Goal: Transaction & Acquisition: Purchase product/service

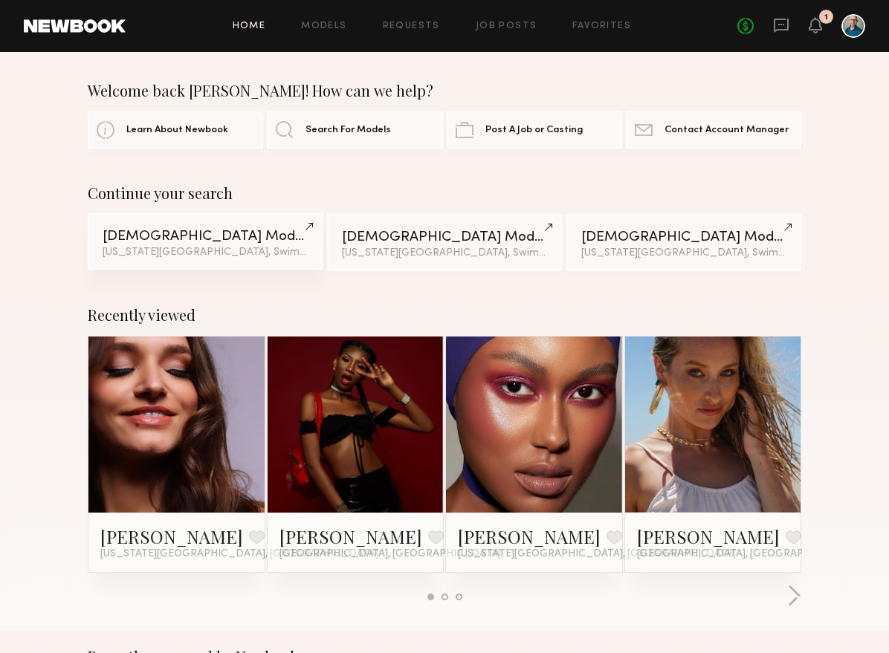
click at [161, 237] on div "Female Models" at bounding box center [205, 237] width 205 height 14
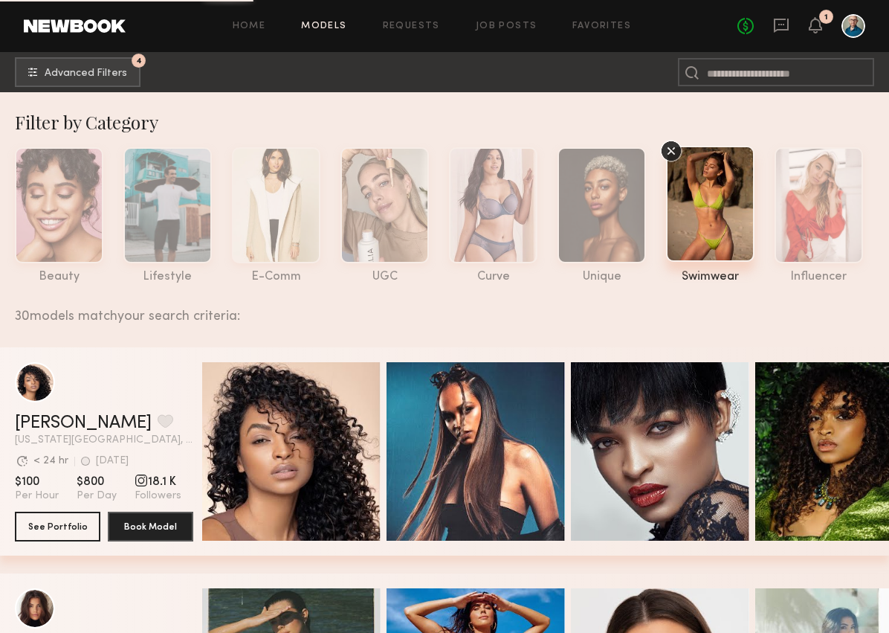
click at [103, 315] on div "30 models match your search criteria:" at bounding box center [446, 307] width 862 height 31
click at [68, 81] on button "4 Advanced Filters" at bounding box center [78, 71] width 126 height 30
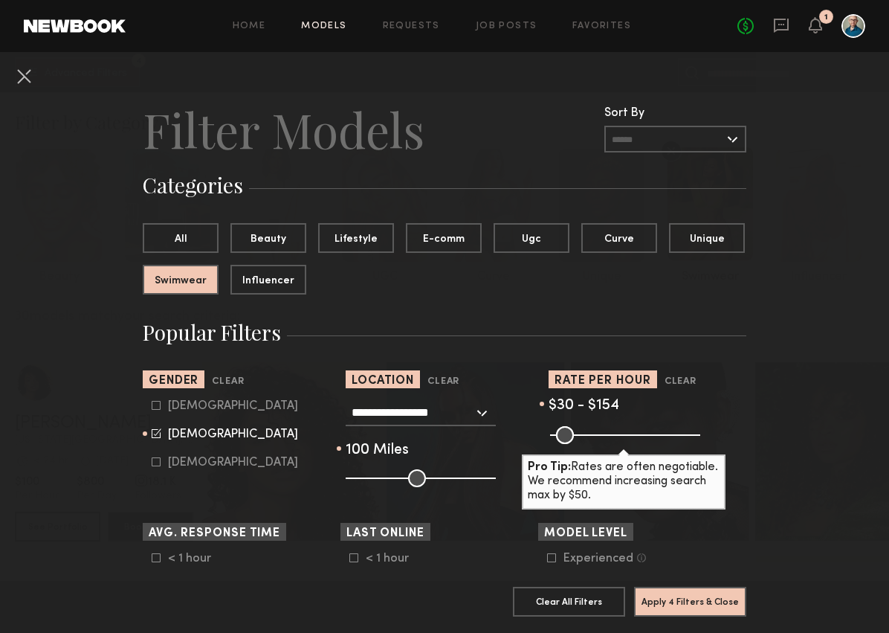
type input "***"
click at [594, 433] on input "range" at bounding box center [625, 435] width 150 height 18
click at [667, 607] on button "Apply 4 Filters & Close" at bounding box center [690, 601] width 112 height 30
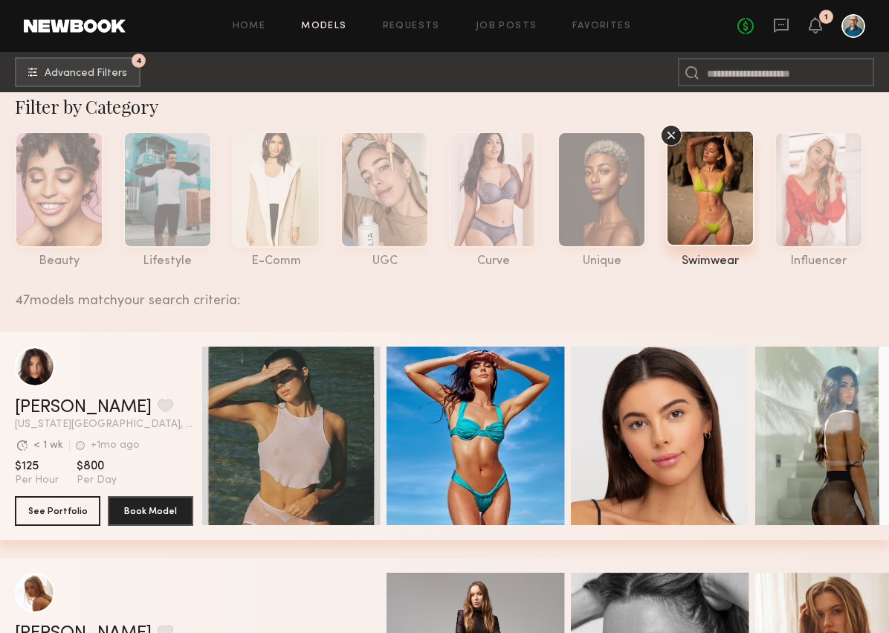
scroll to position [16, 0]
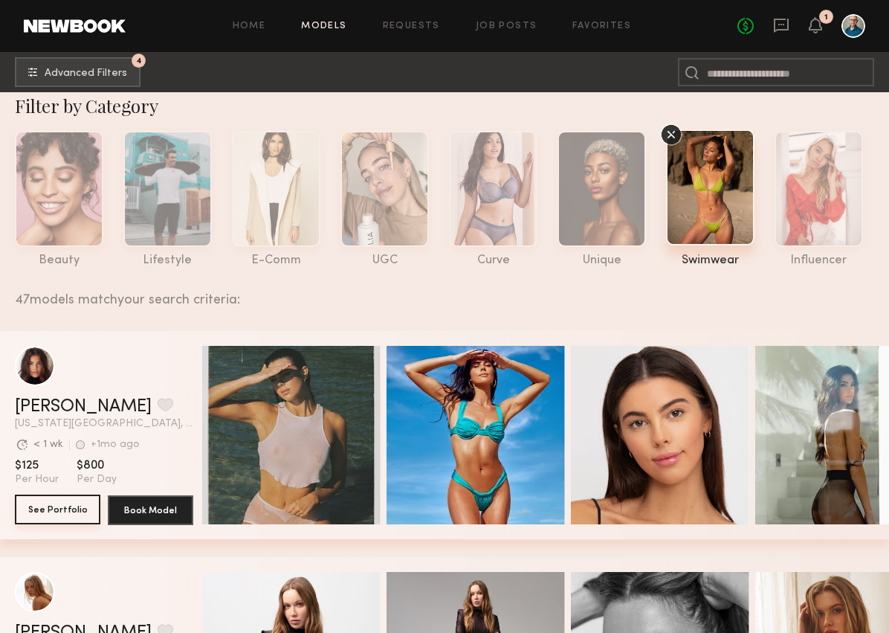
click at [60, 513] on button "See Portfolio" at bounding box center [57, 509] width 85 height 30
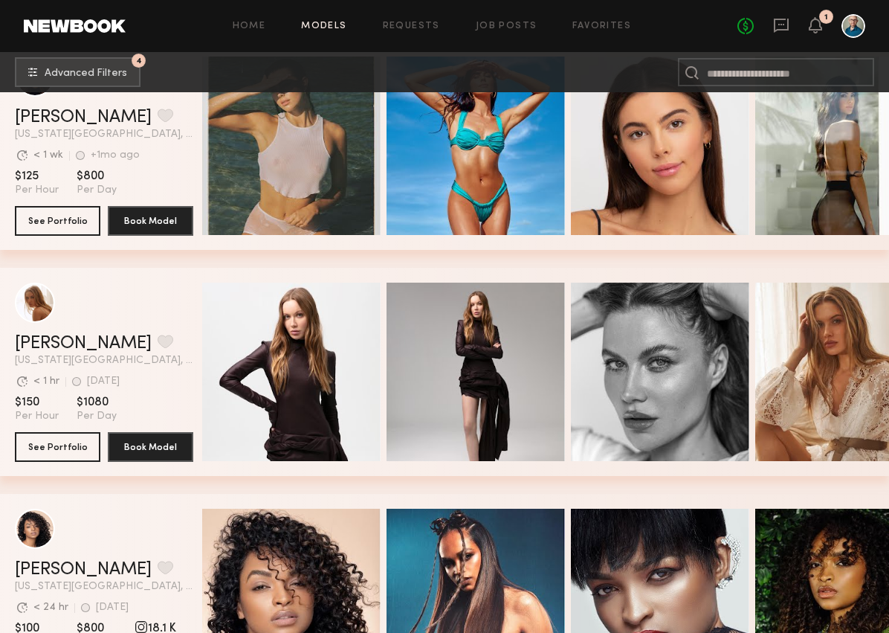
scroll to position [329, 0]
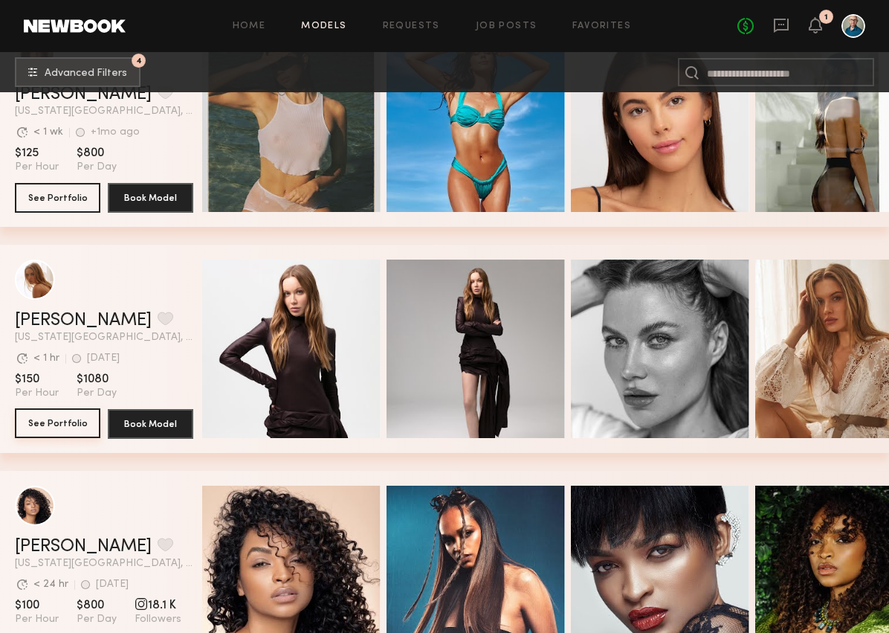
click at [68, 416] on button "See Portfolio" at bounding box center [57, 423] width 85 height 30
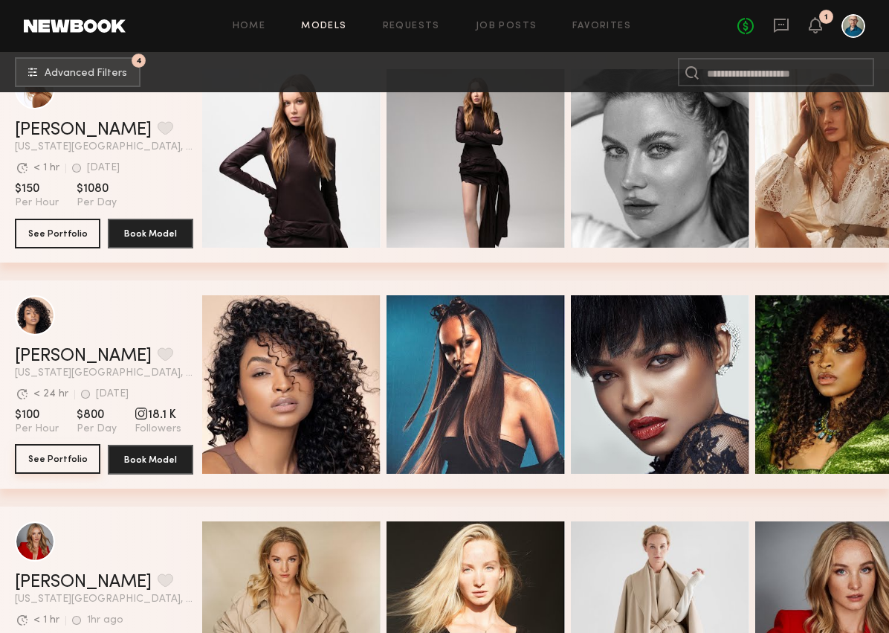
click at [56, 467] on button "See Portfolio" at bounding box center [57, 459] width 85 height 30
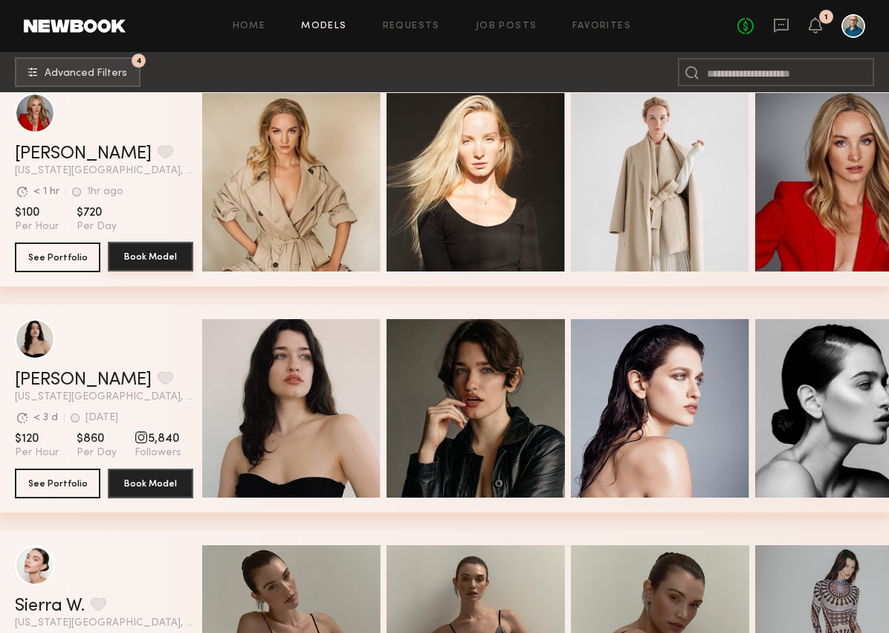
scroll to position [1012, 0]
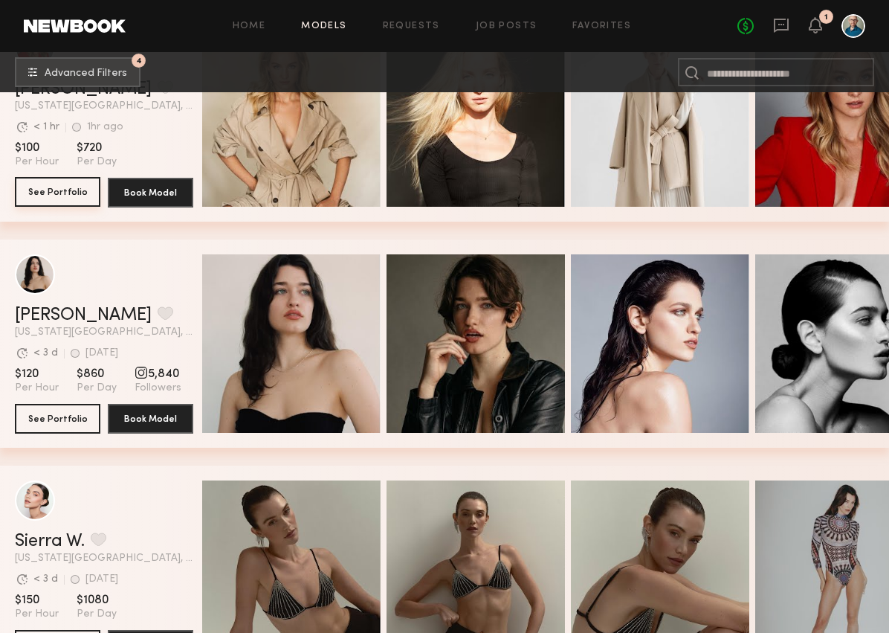
click at [85, 193] on button "See Portfolio" at bounding box center [57, 192] width 85 height 30
click at [53, 415] on button "See Portfolio" at bounding box center [57, 418] width 85 height 30
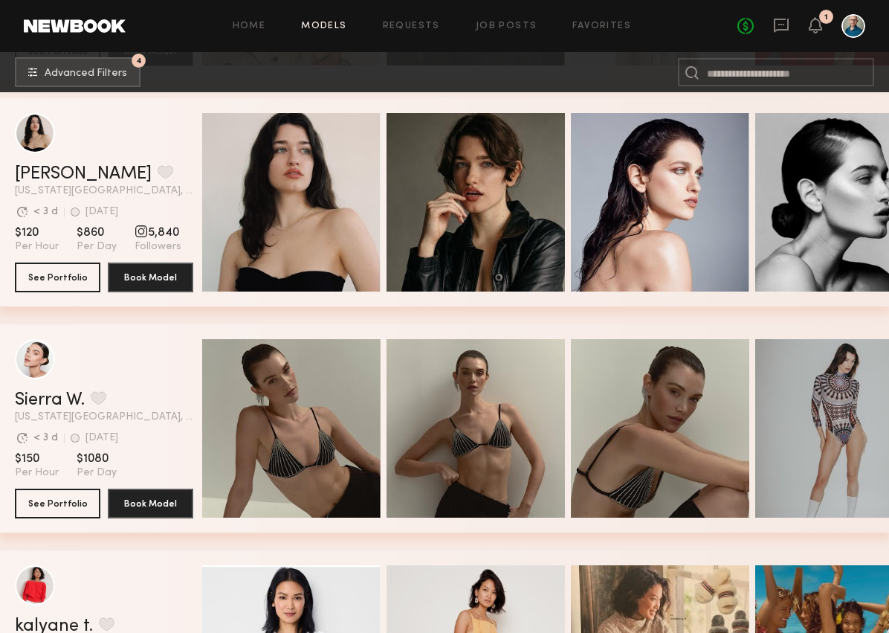
scroll to position [1209, 0]
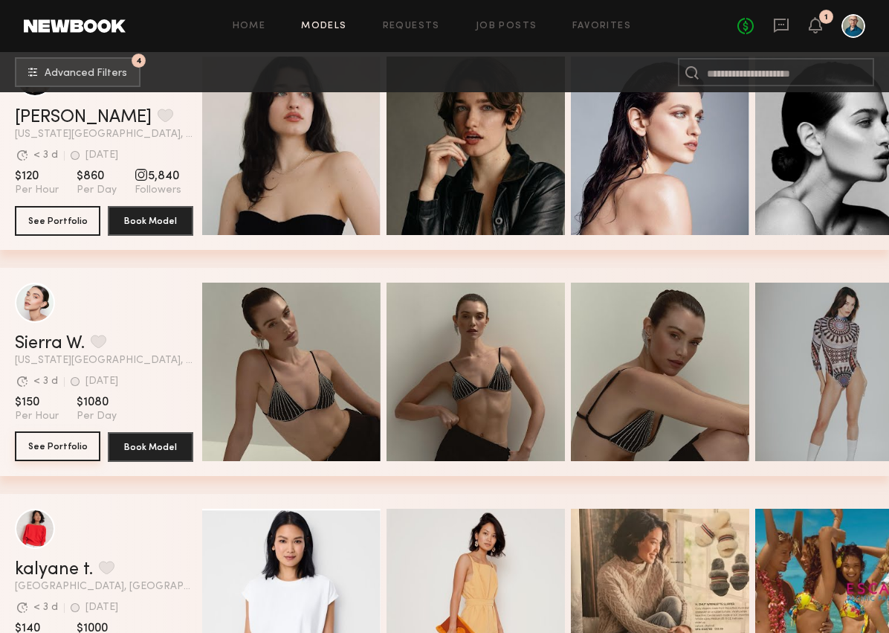
click at [71, 453] on button "See Portfolio" at bounding box center [57, 446] width 85 height 30
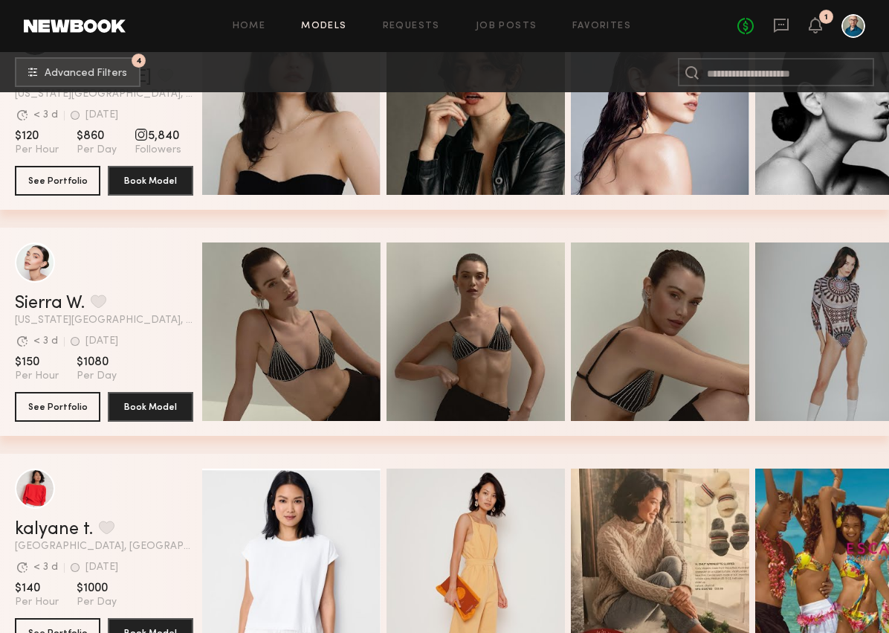
scroll to position [1314, 0]
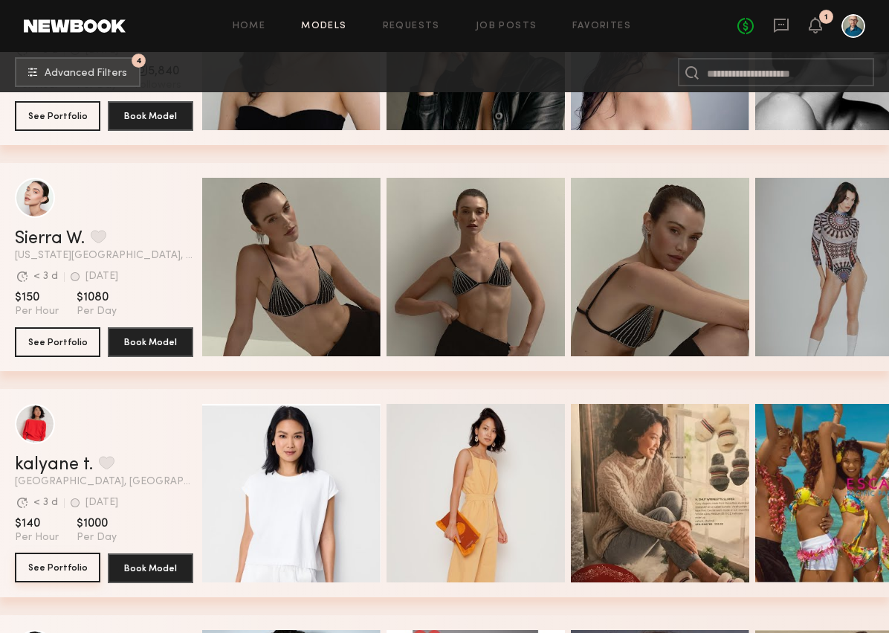
click at [49, 569] on button "See Portfolio" at bounding box center [57, 567] width 85 height 30
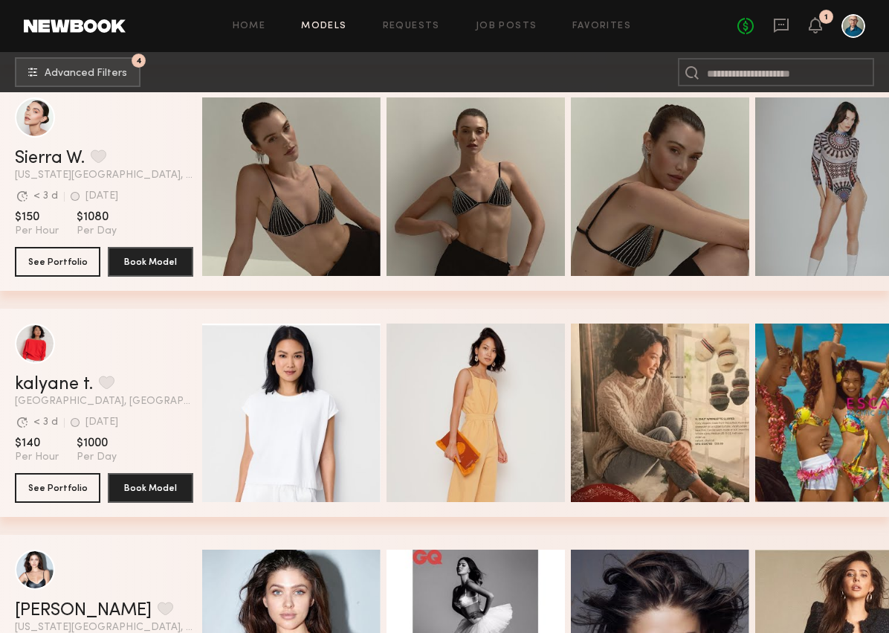
scroll to position [1617, 0]
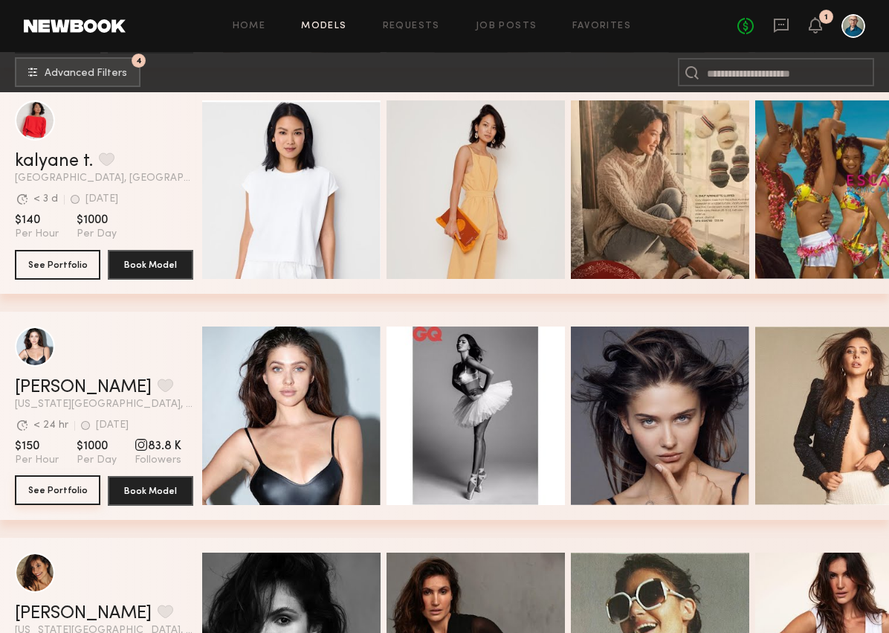
click at [55, 489] on button "See Portfolio" at bounding box center [57, 490] width 85 height 30
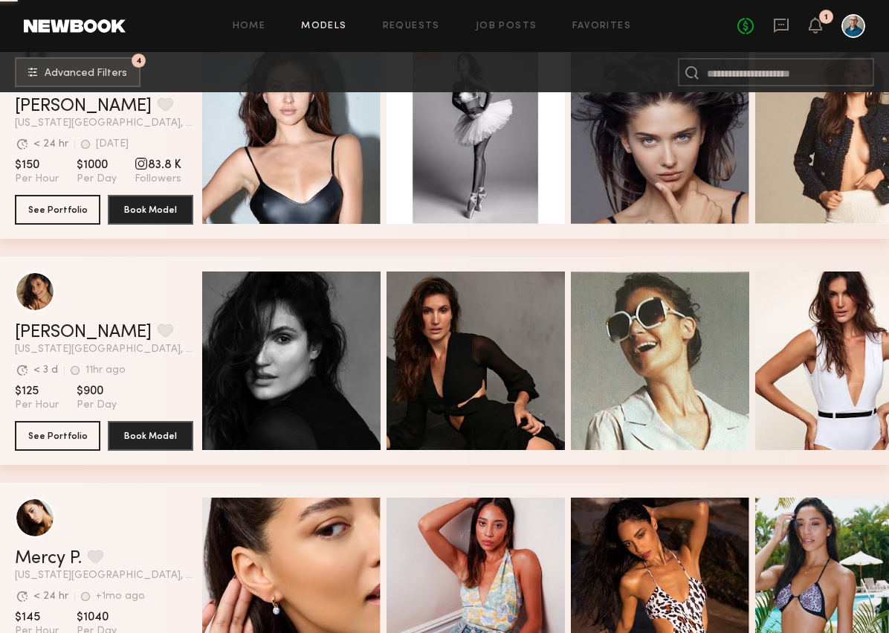
scroll to position [1897, 0]
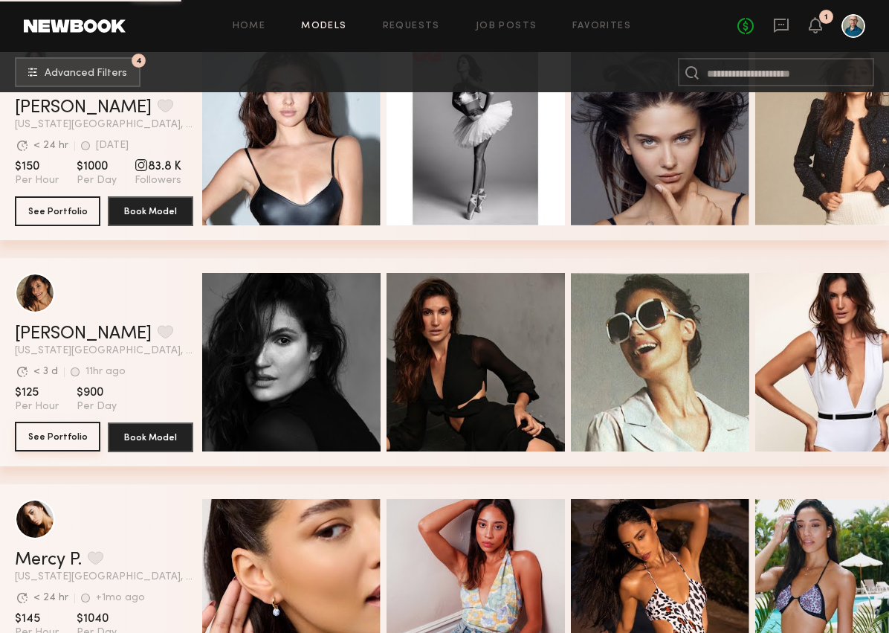
click at [45, 435] on button "See Portfolio" at bounding box center [57, 436] width 85 height 30
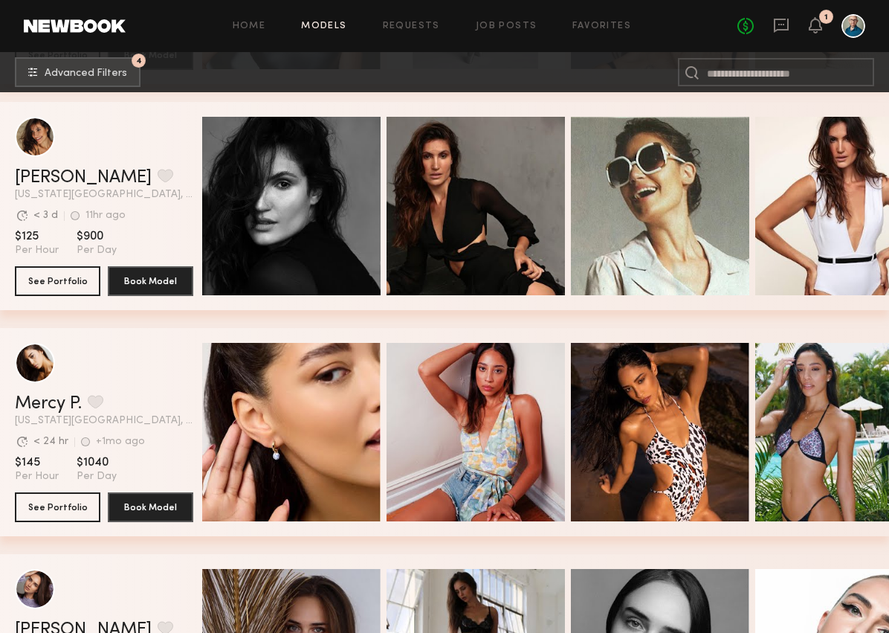
scroll to position [2083, 0]
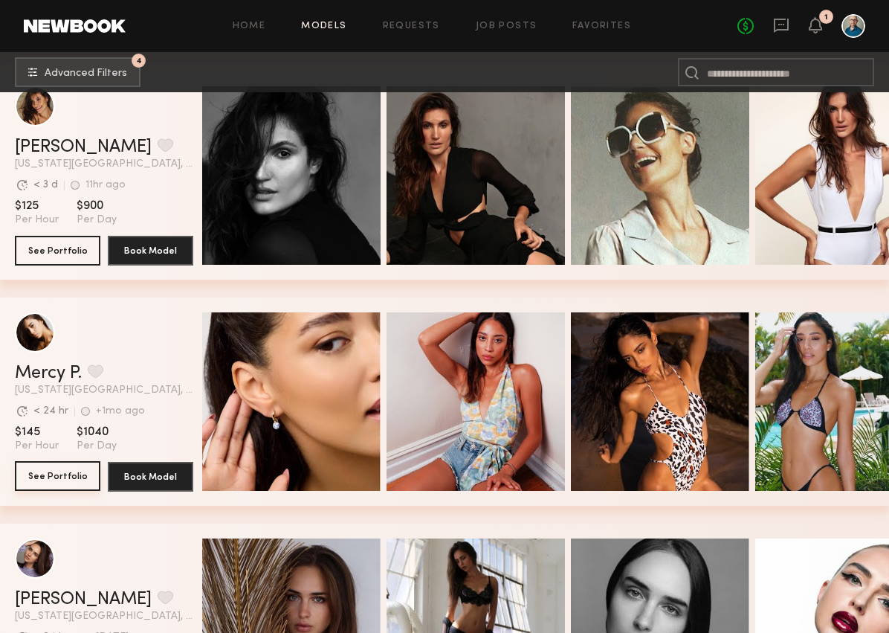
click at [79, 470] on button "See Portfolio" at bounding box center [57, 476] width 85 height 30
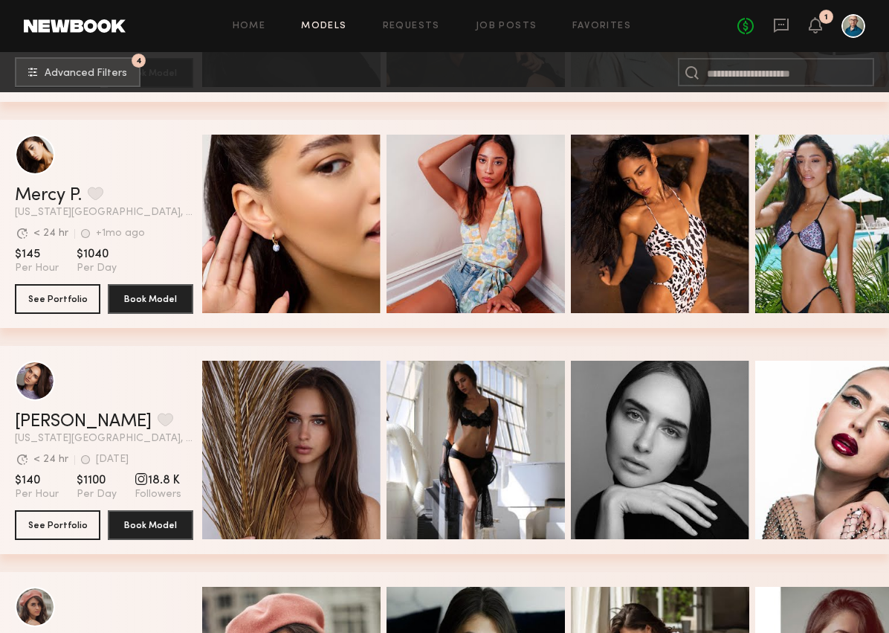
scroll to position [2297, 0]
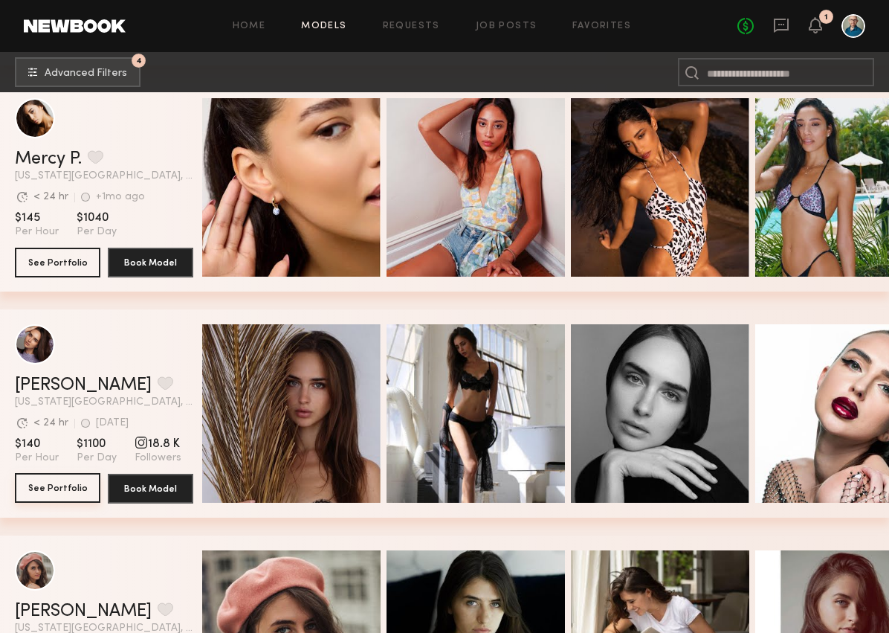
click at [65, 494] on button "See Portfolio" at bounding box center [57, 488] width 85 height 30
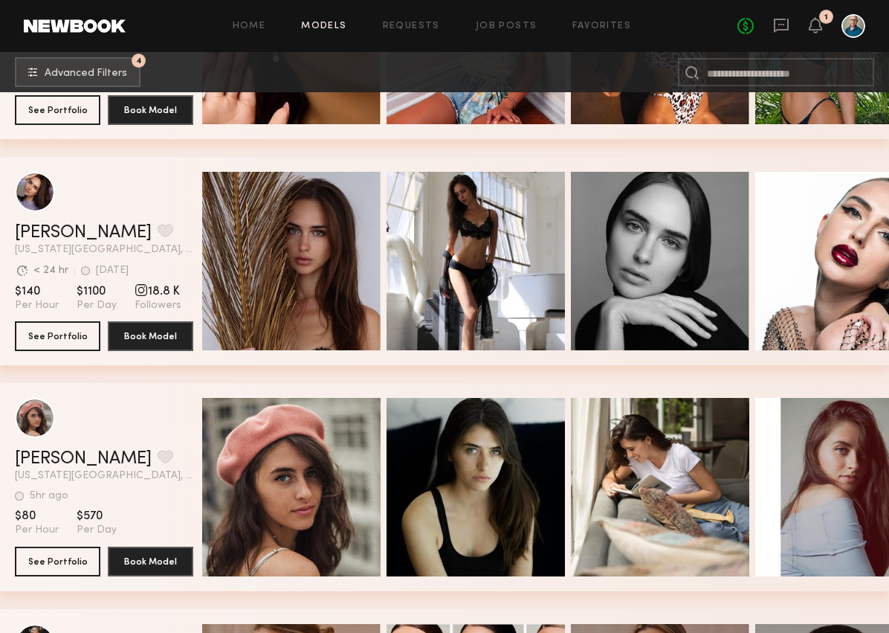
scroll to position [2518, 0]
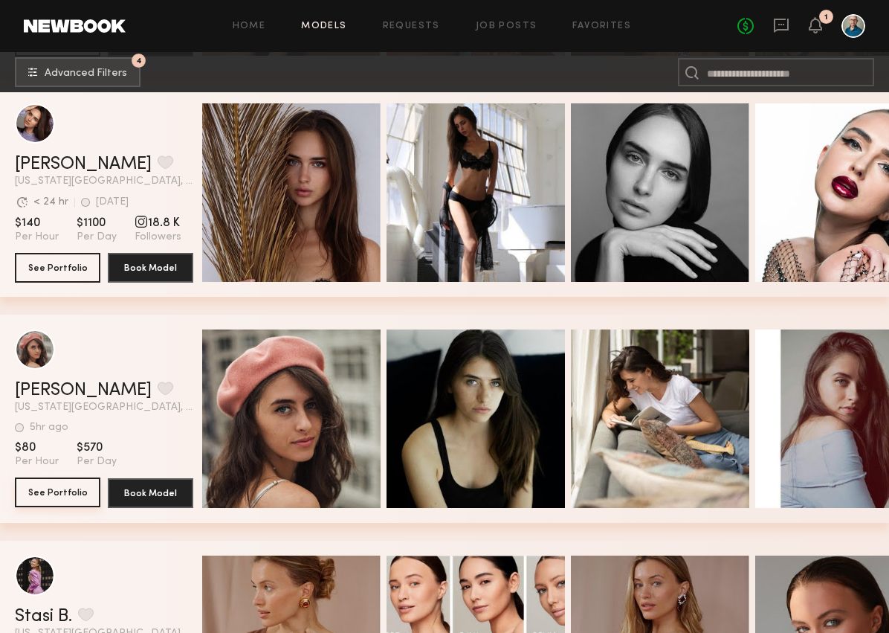
click at [67, 485] on button "See Portfolio" at bounding box center [57, 492] width 85 height 30
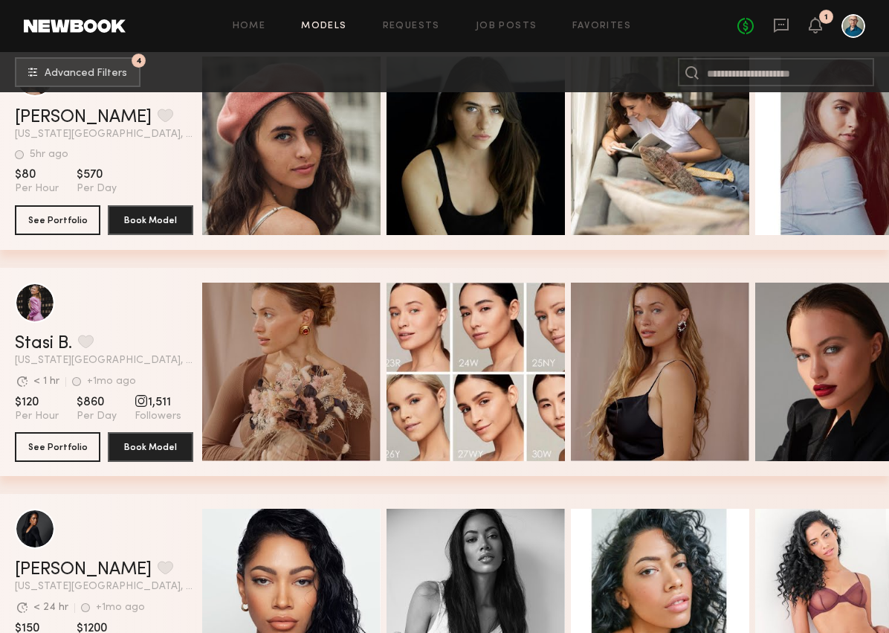
scroll to position [2813, 0]
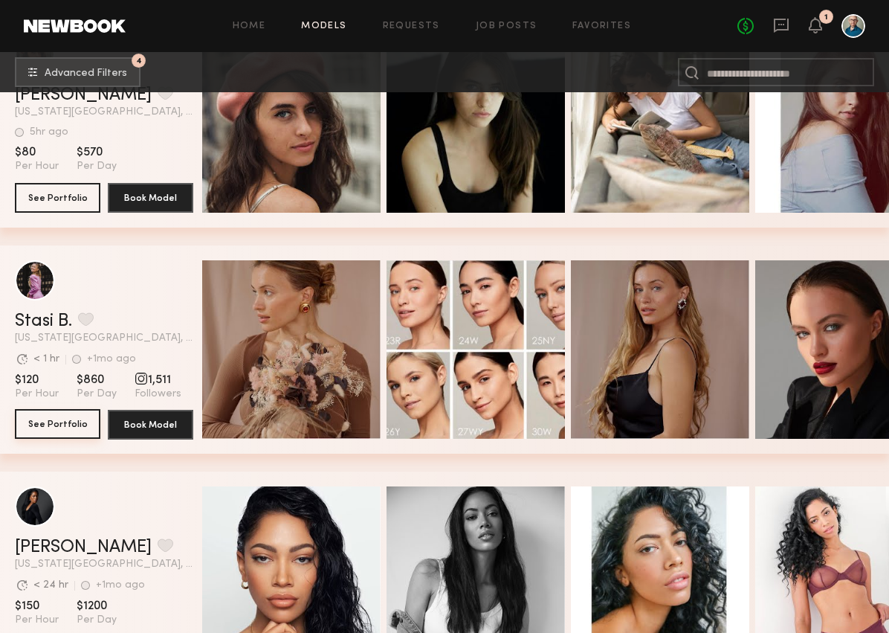
click at [81, 412] on button "See Portfolio" at bounding box center [57, 424] width 85 height 30
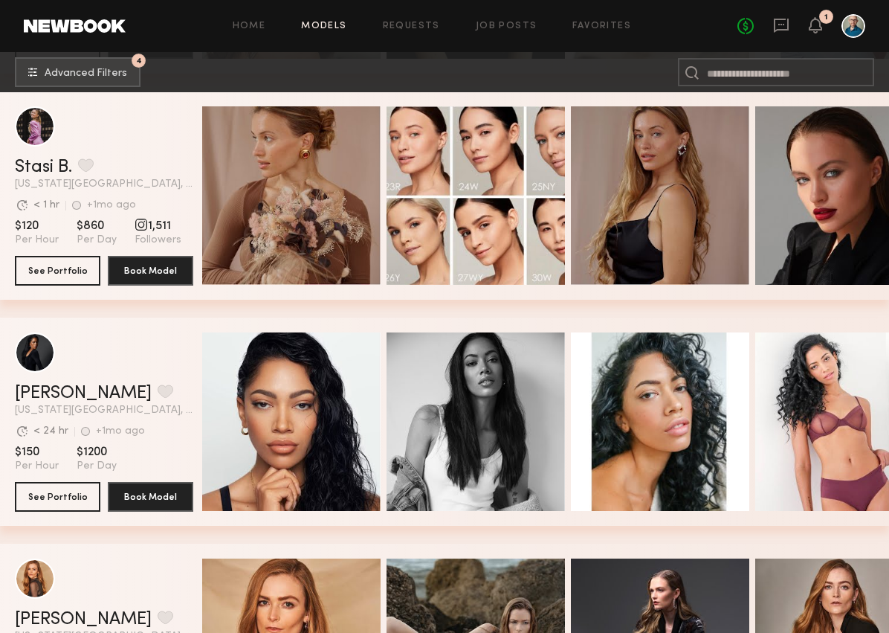
scroll to position [3030, 0]
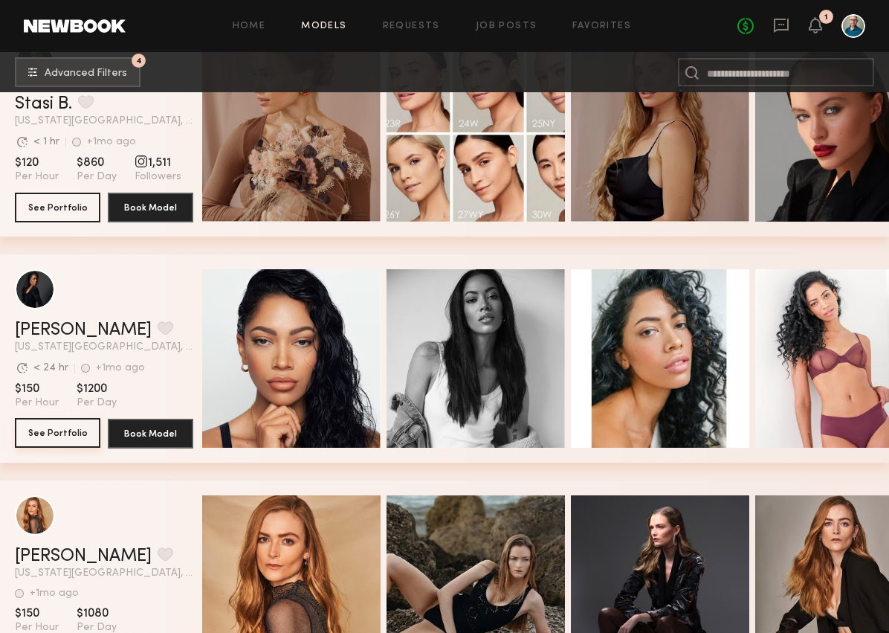
click at [56, 434] on button "See Portfolio" at bounding box center [57, 433] width 85 height 30
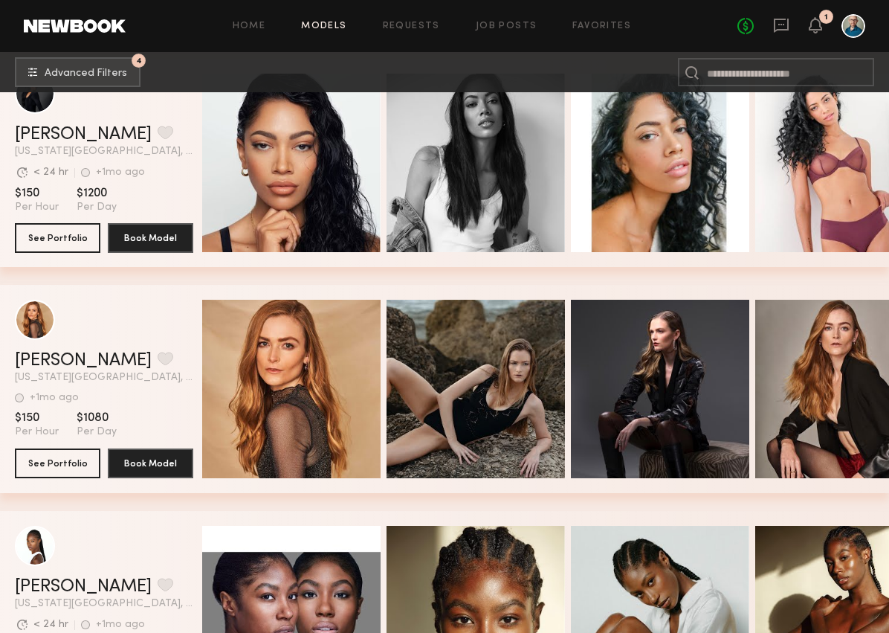
scroll to position [3325, 0]
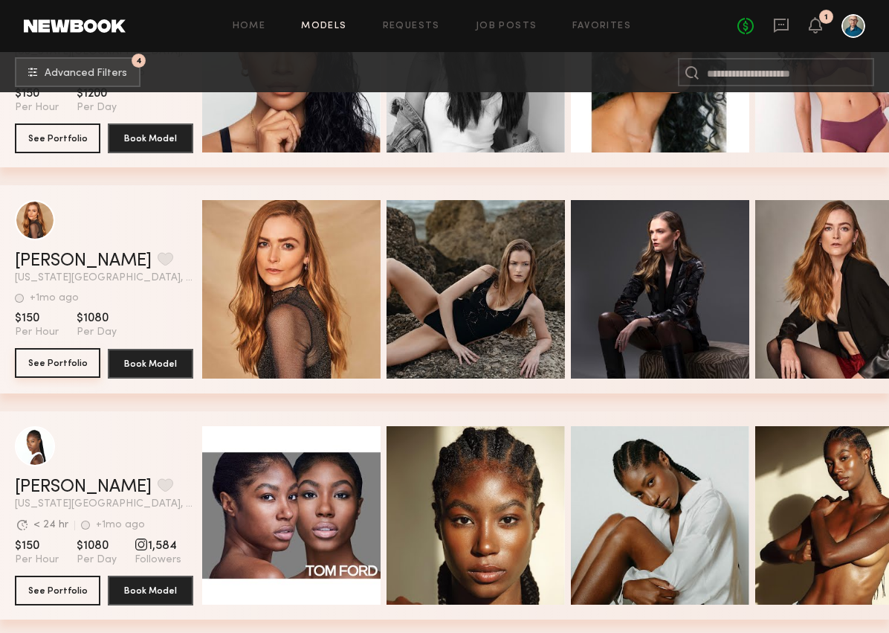
click at [79, 366] on button "See Portfolio" at bounding box center [57, 363] width 85 height 30
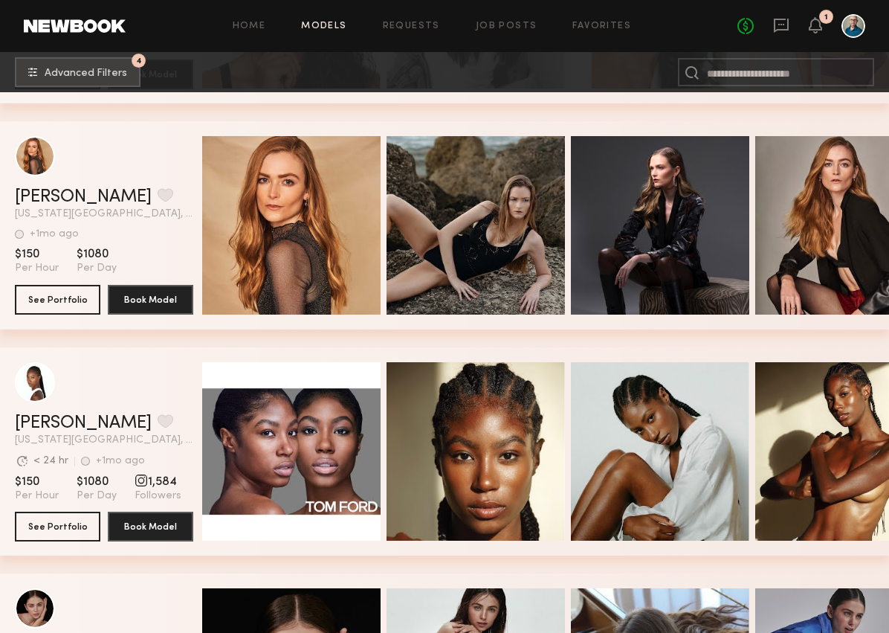
scroll to position [3539, 0]
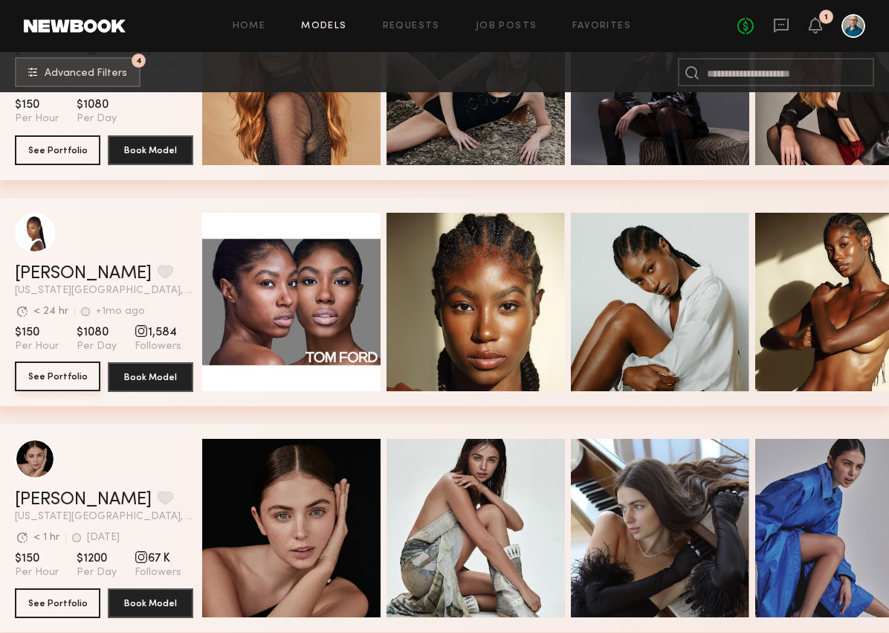
click at [85, 376] on button "See Portfolio" at bounding box center [57, 376] width 85 height 30
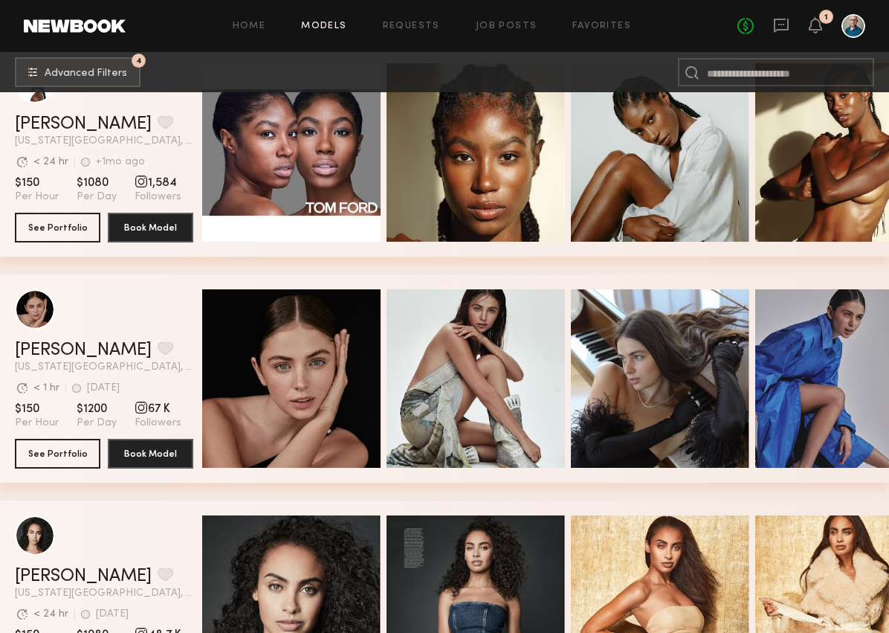
scroll to position [3696, 0]
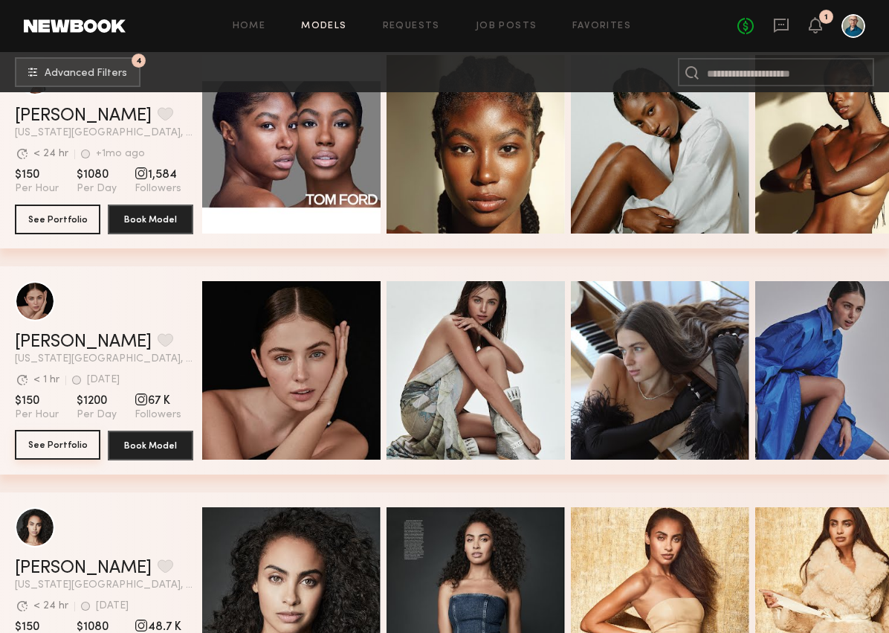
click at [73, 437] on button "See Portfolio" at bounding box center [57, 445] width 85 height 30
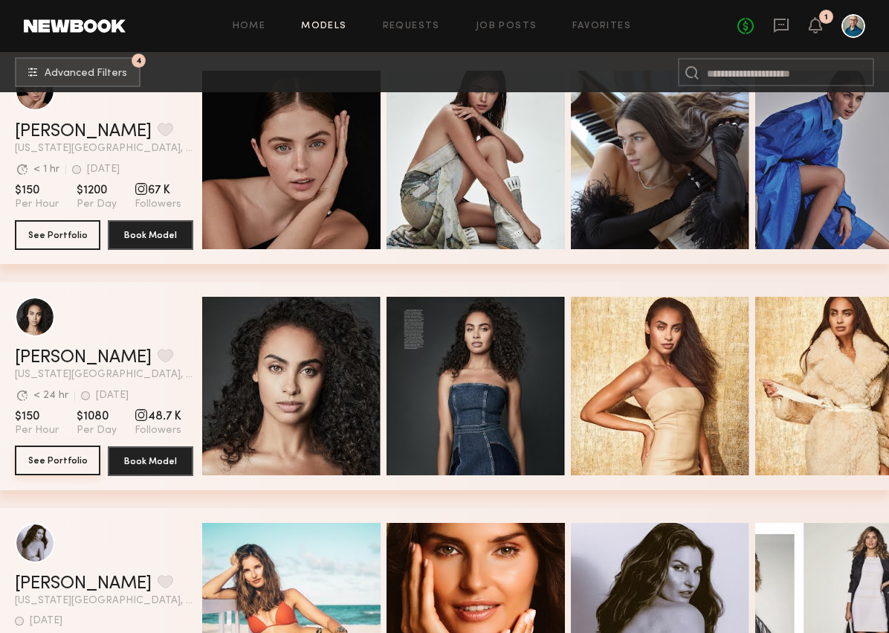
click at [74, 461] on button "See Portfolio" at bounding box center [57, 460] width 85 height 30
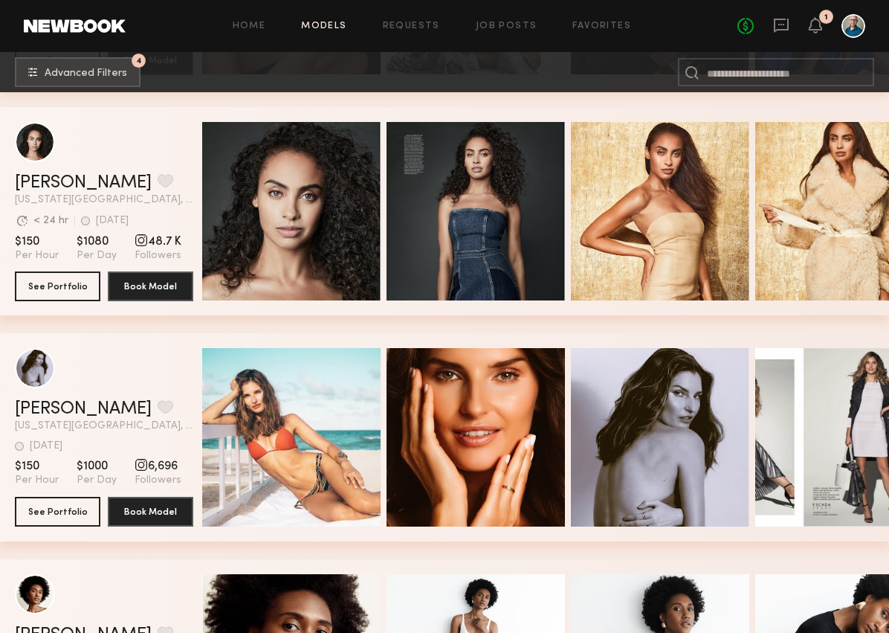
scroll to position [4081, 0]
click at [49, 510] on button "See Portfolio" at bounding box center [57, 511] width 85 height 30
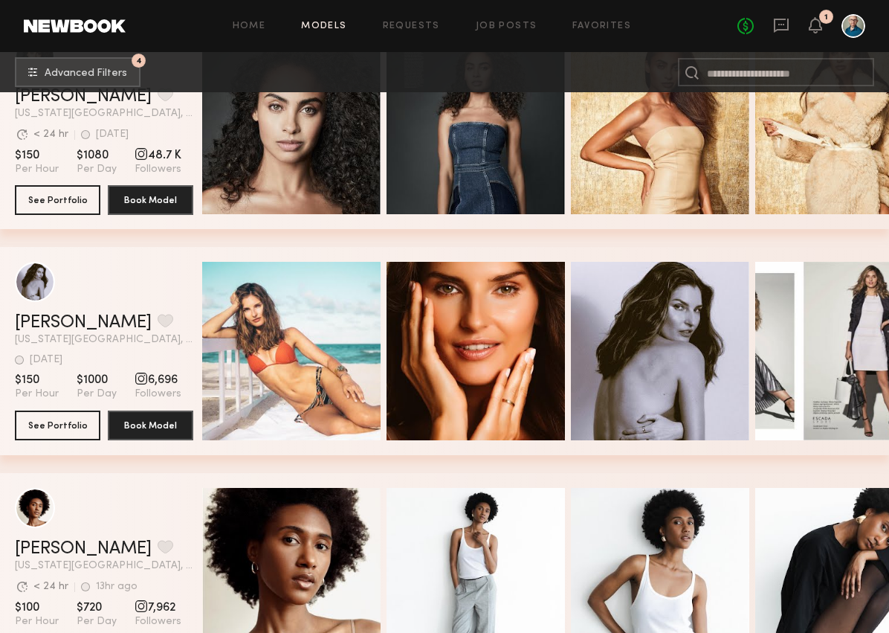
scroll to position [4373, 0]
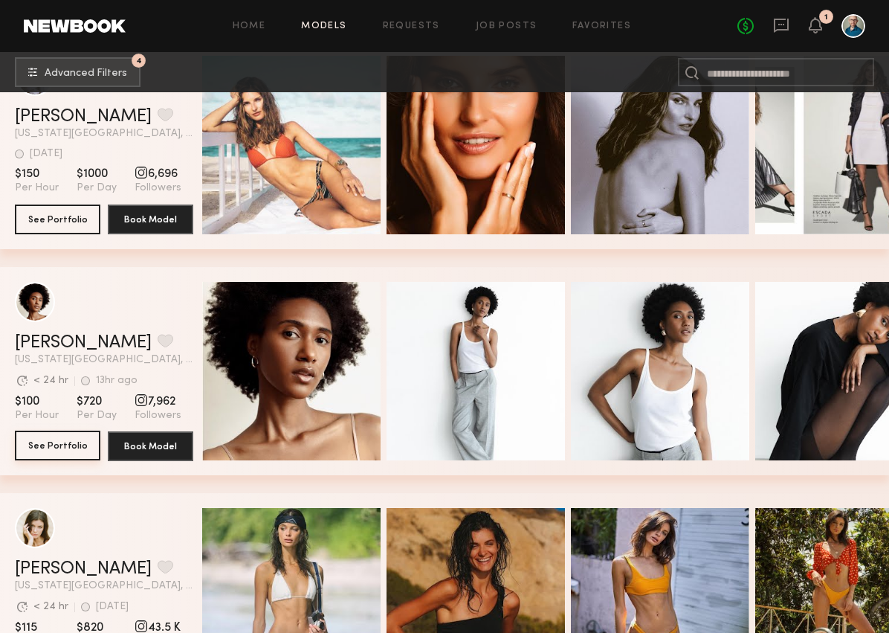
click at [51, 437] on button "See Portfolio" at bounding box center [57, 445] width 85 height 30
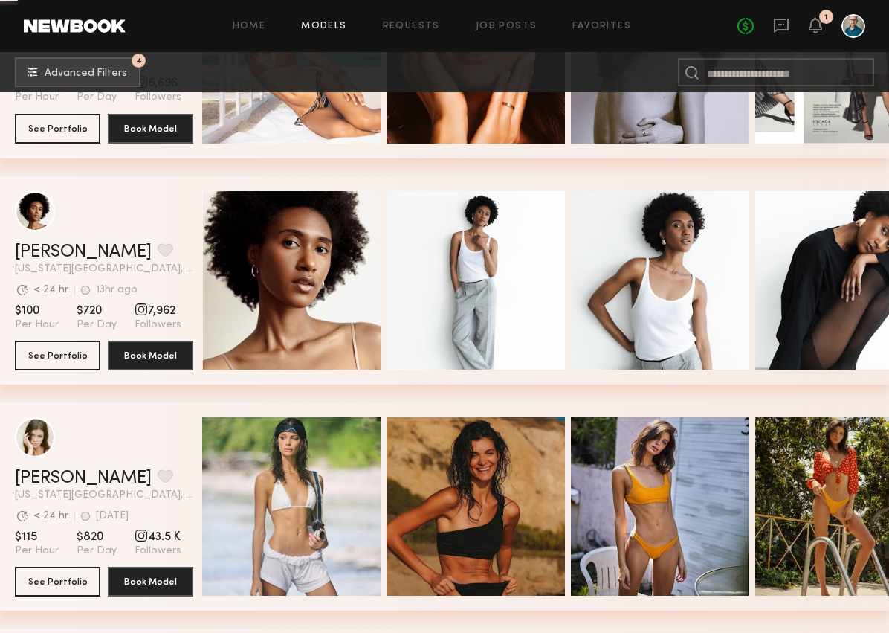
scroll to position [4639, 0]
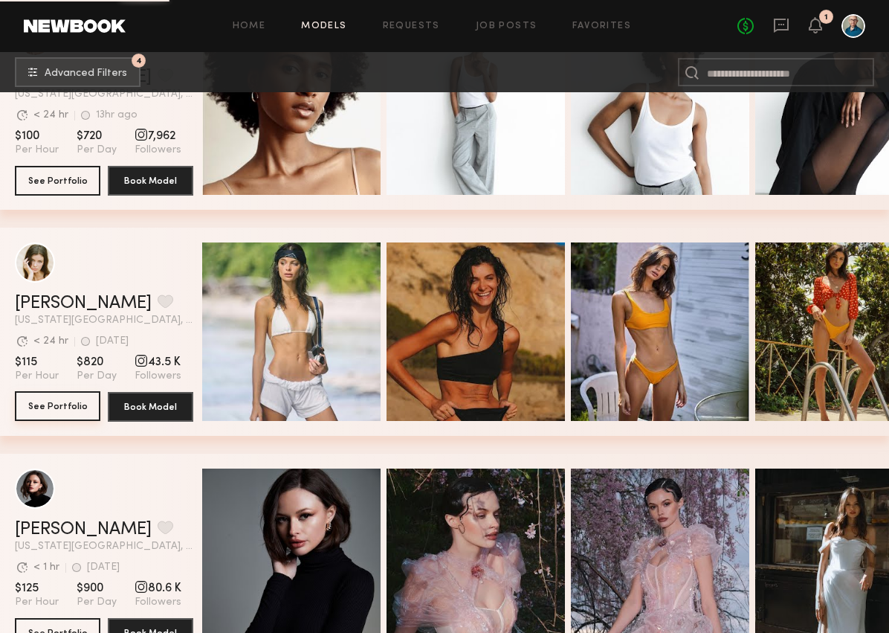
click at [76, 404] on button "See Portfolio" at bounding box center [57, 406] width 85 height 30
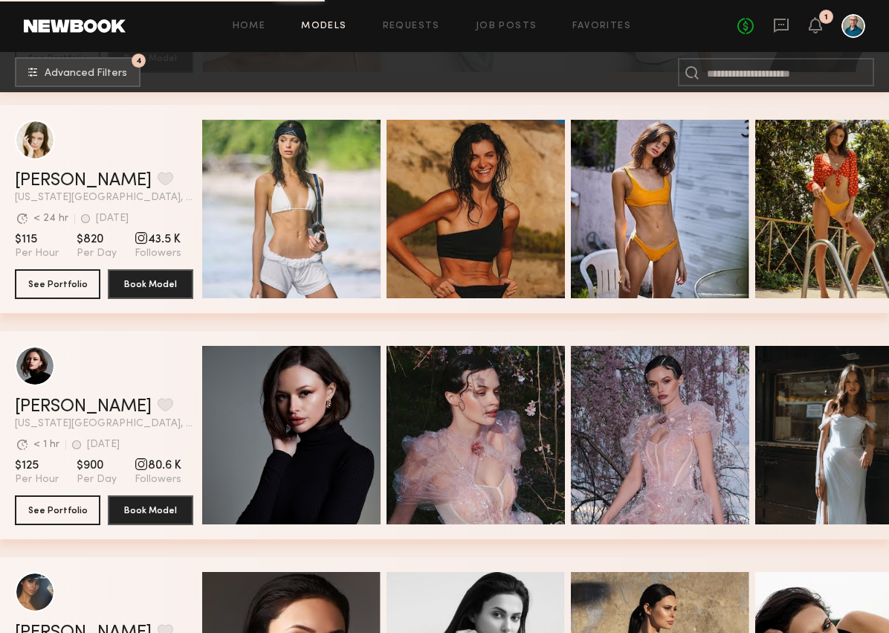
scroll to position [4875, 0]
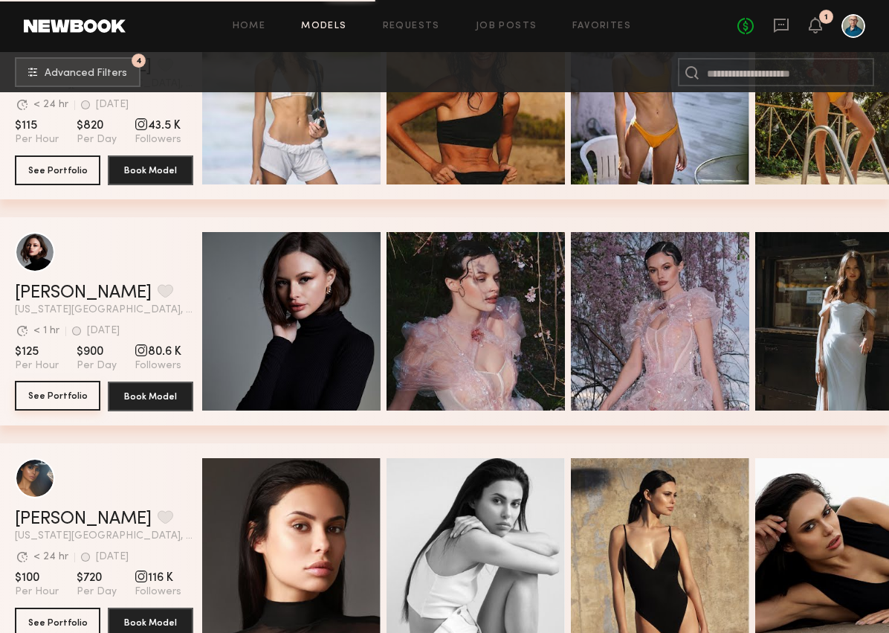
click at [74, 401] on button "See Portfolio" at bounding box center [57, 396] width 85 height 30
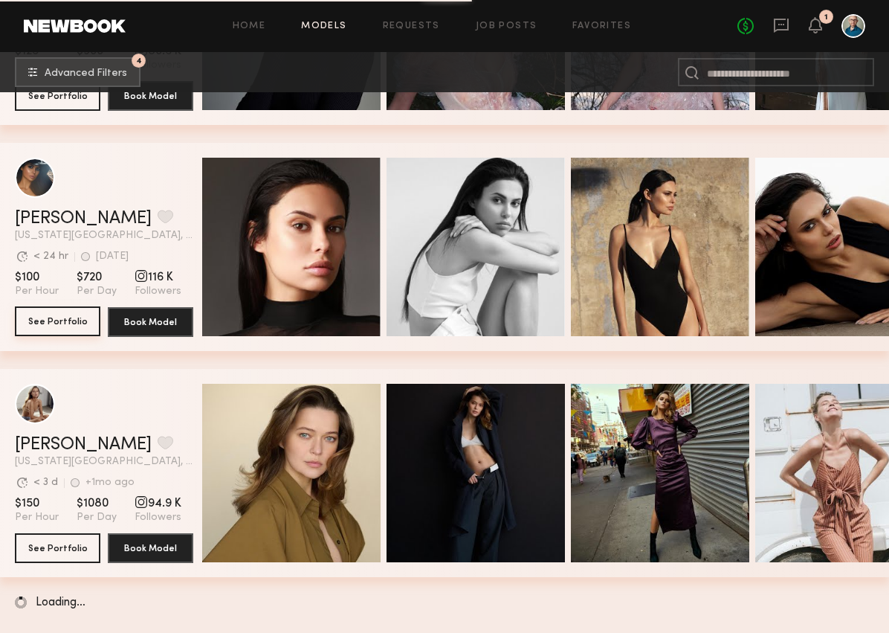
scroll to position [5175, 0]
click at [76, 318] on button "See Portfolio" at bounding box center [57, 321] width 85 height 30
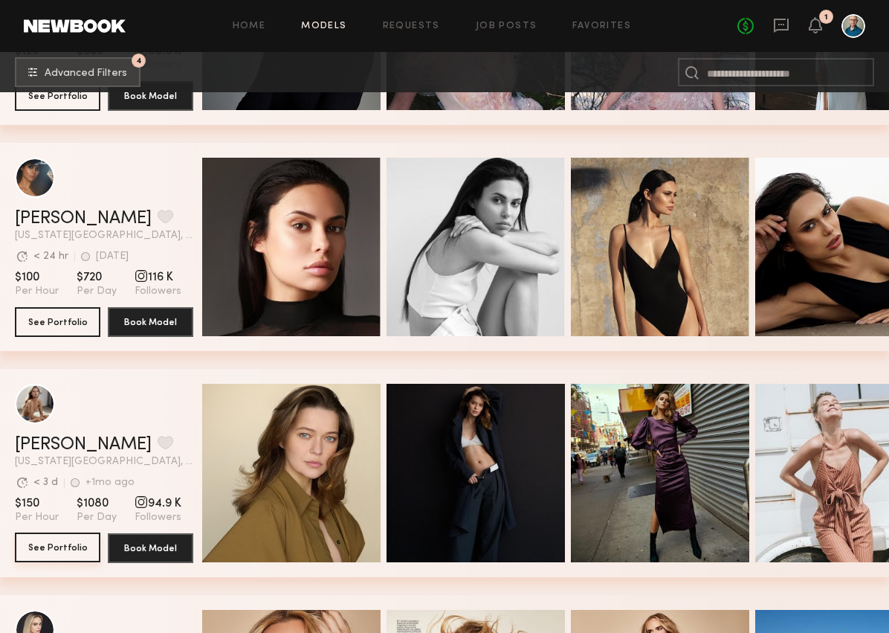
click at [65, 550] on button "See Portfolio" at bounding box center [57, 547] width 85 height 30
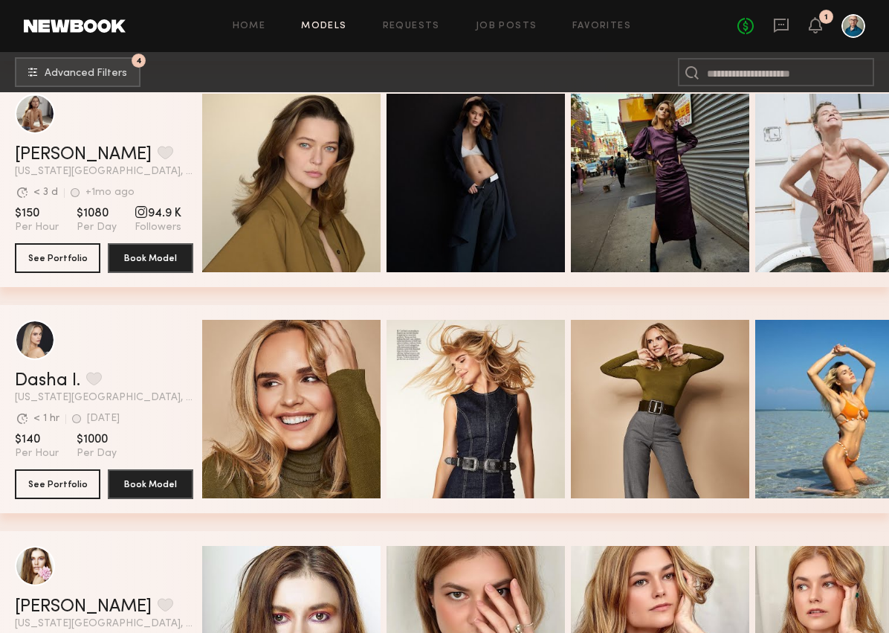
scroll to position [5555, 0]
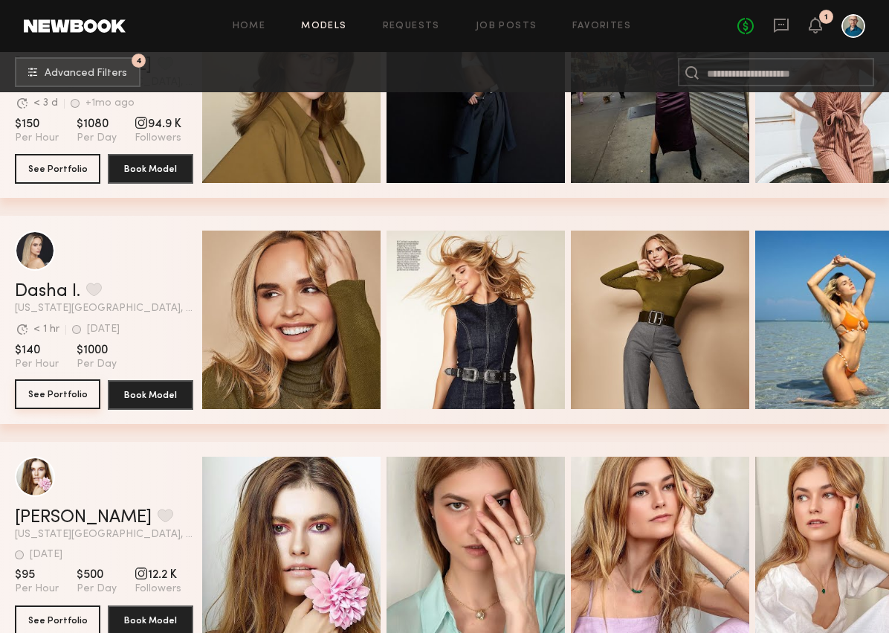
click at [71, 387] on button "See Portfolio" at bounding box center [57, 394] width 85 height 30
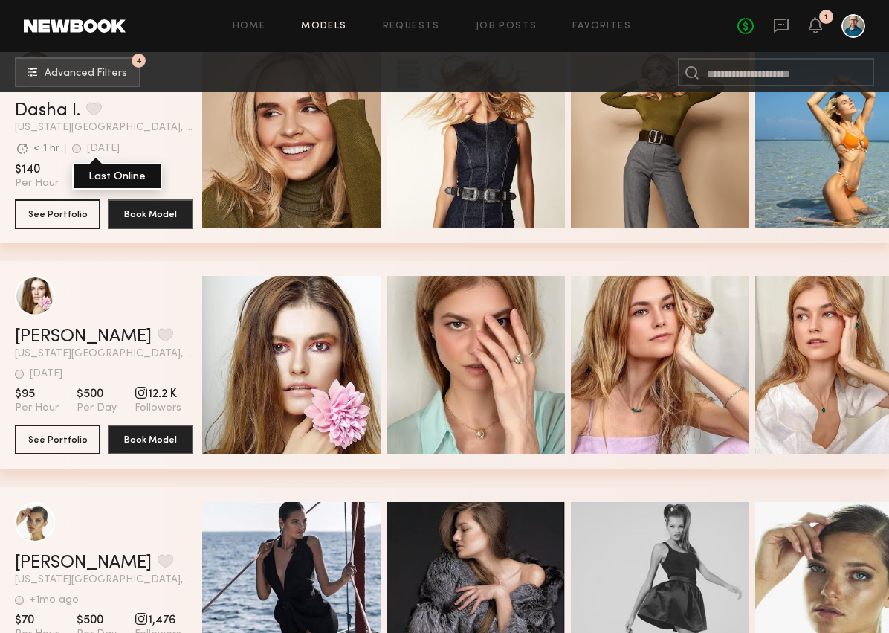
scroll to position [5754, 0]
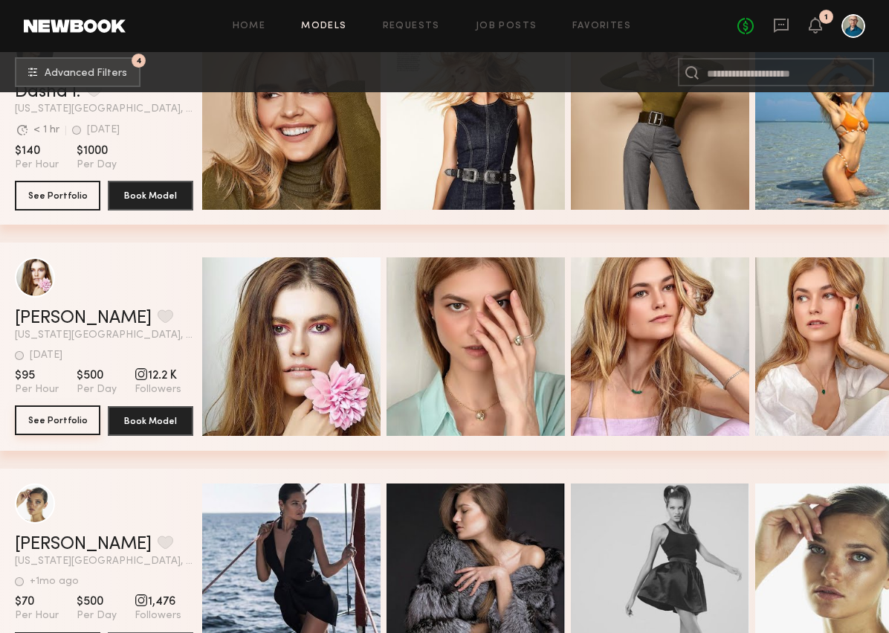
click at [63, 419] on button "See Portfolio" at bounding box center [57, 420] width 85 height 30
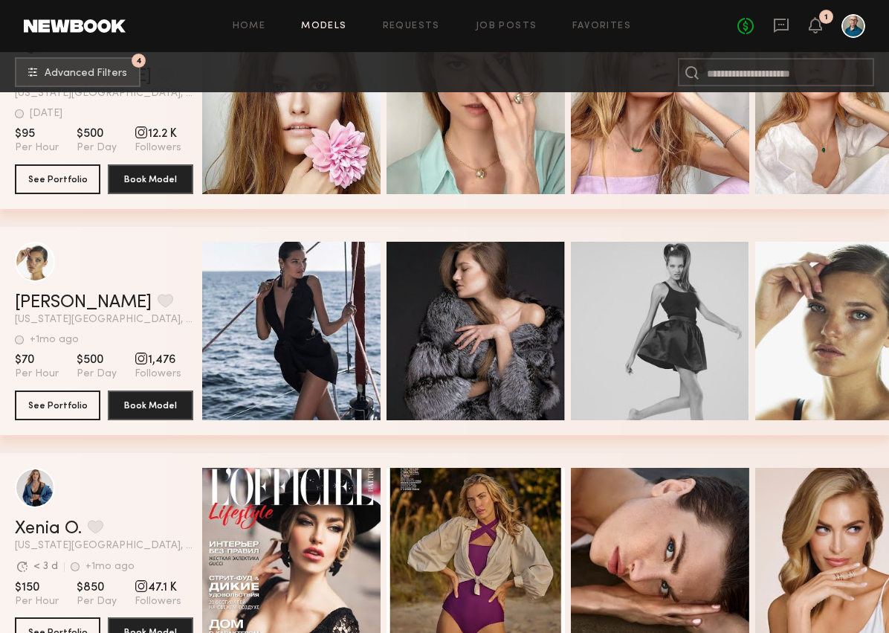
scroll to position [6029, 0]
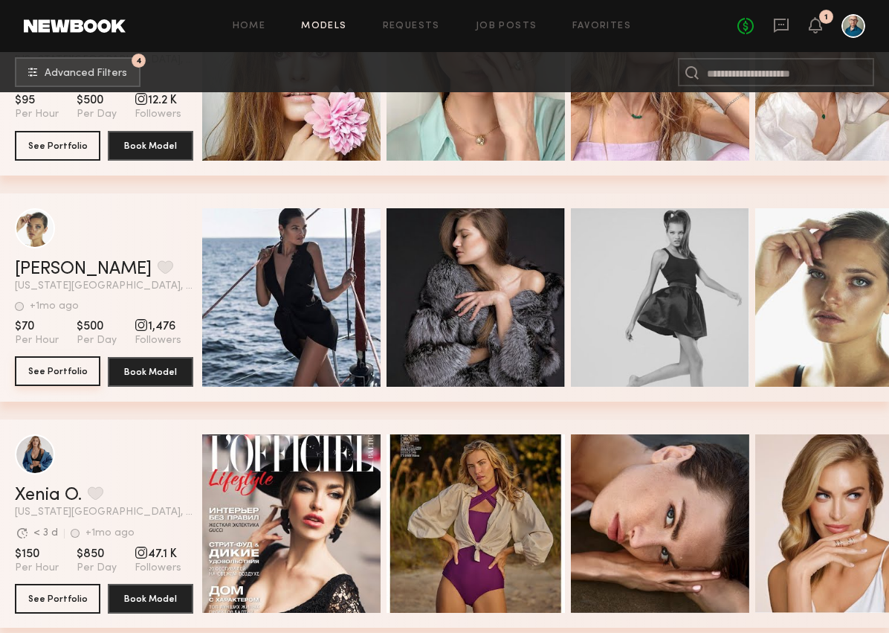
click at [77, 374] on button "See Portfolio" at bounding box center [57, 371] width 85 height 30
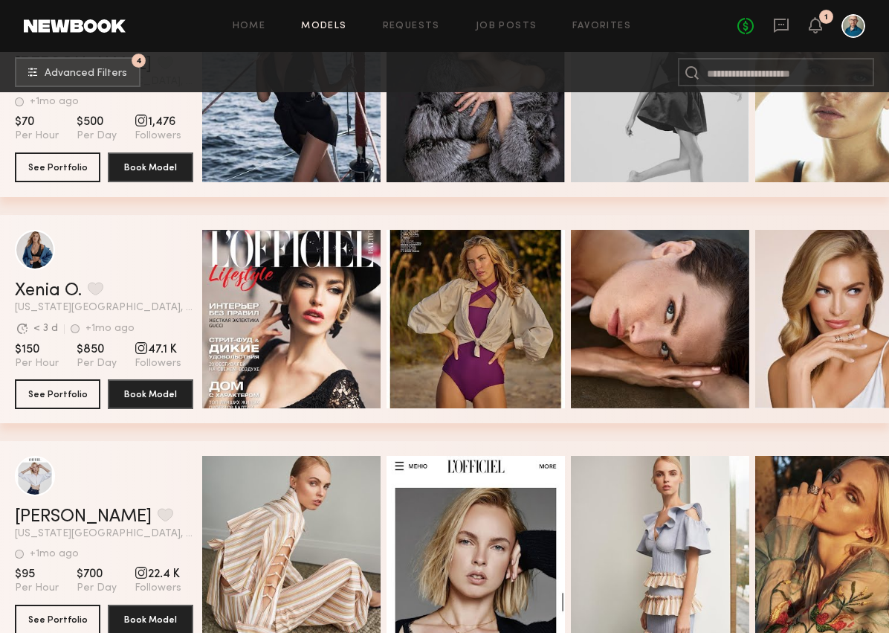
scroll to position [6261, 0]
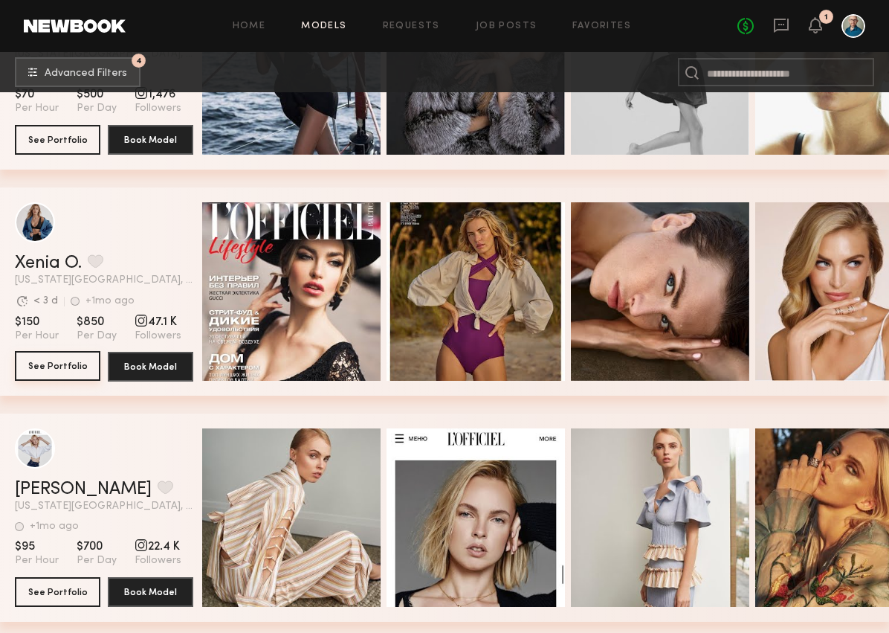
click at [65, 360] on button "See Portfolio" at bounding box center [57, 366] width 85 height 30
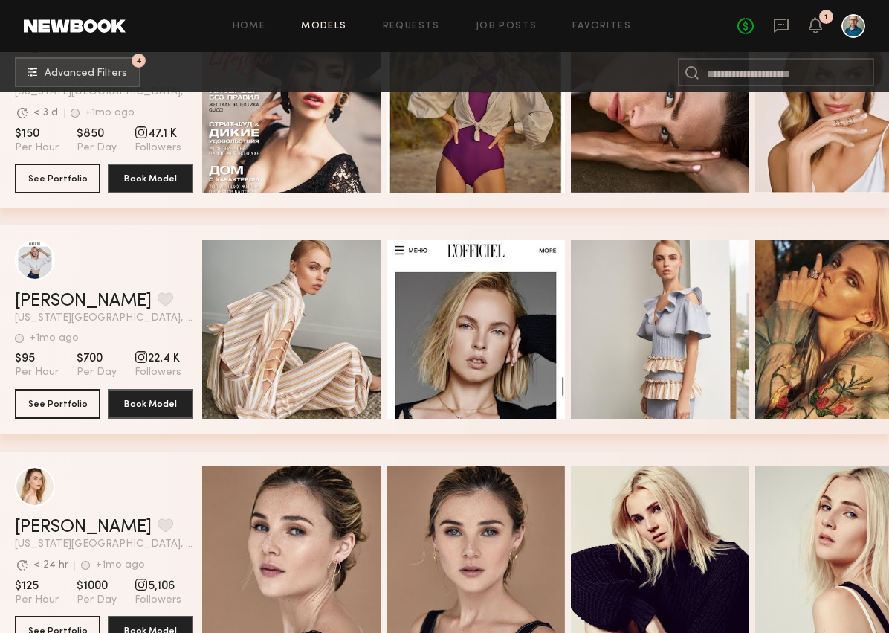
scroll to position [6505, 0]
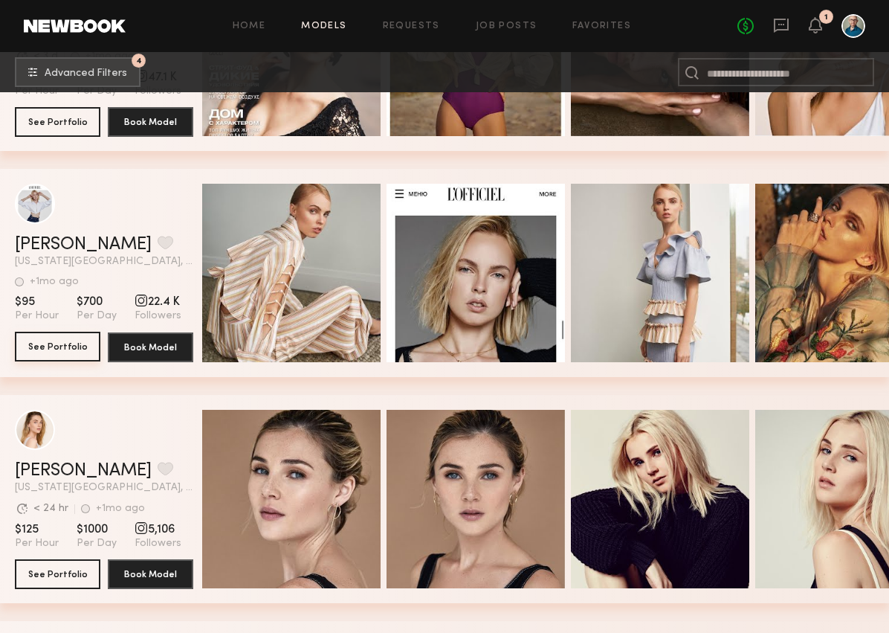
click at [52, 352] on button "See Portfolio" at bounding box center [57, 347] width 85 height 30
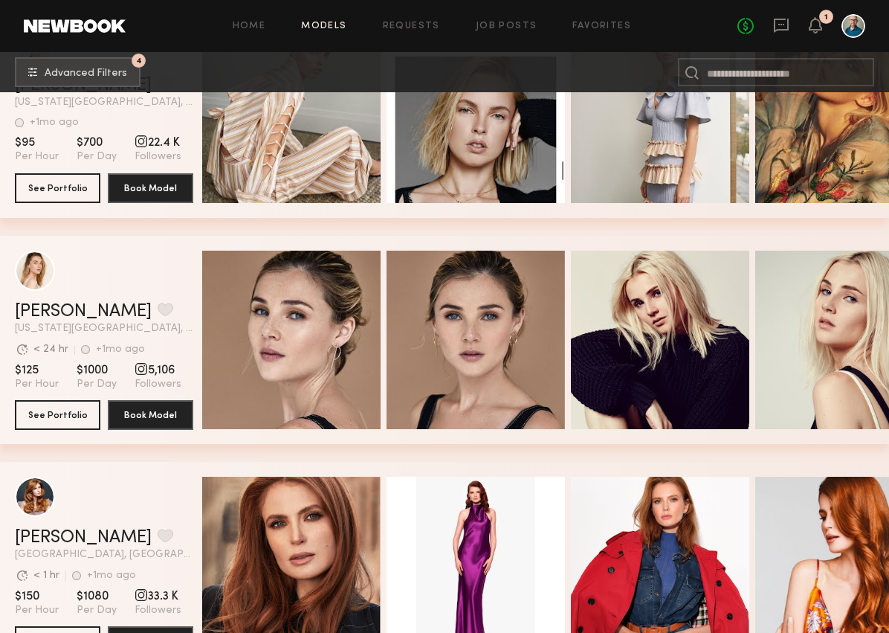
scroll to position [6688, 0]
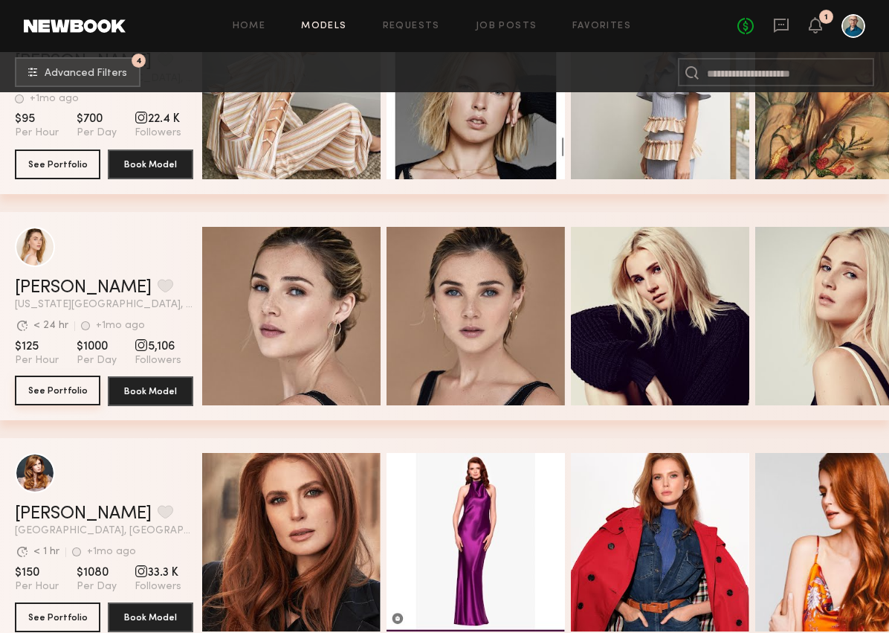
click at [62, 390] on button "See Portfolio" at bounding box center [57, 390] width 85 height 30
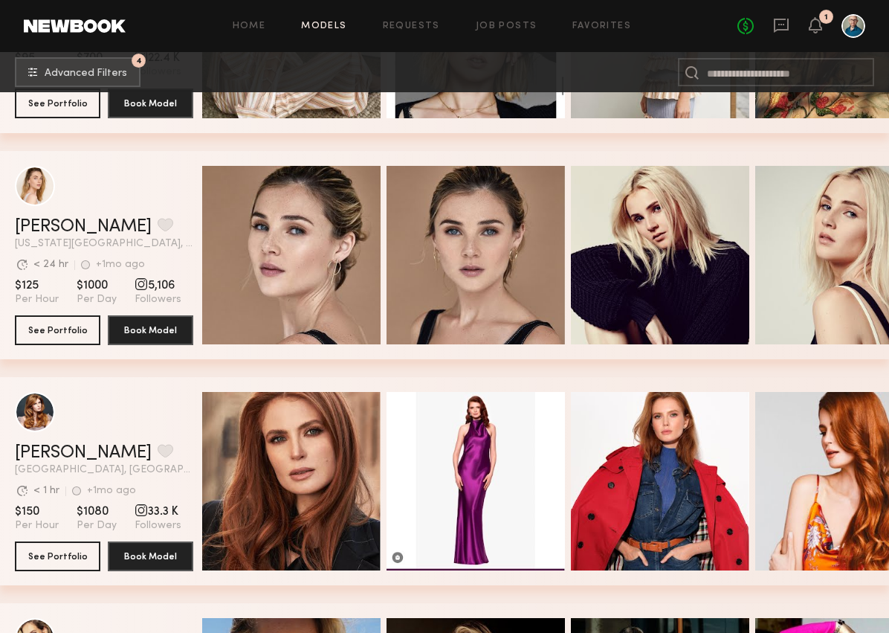
scroll to position [6882, 0]
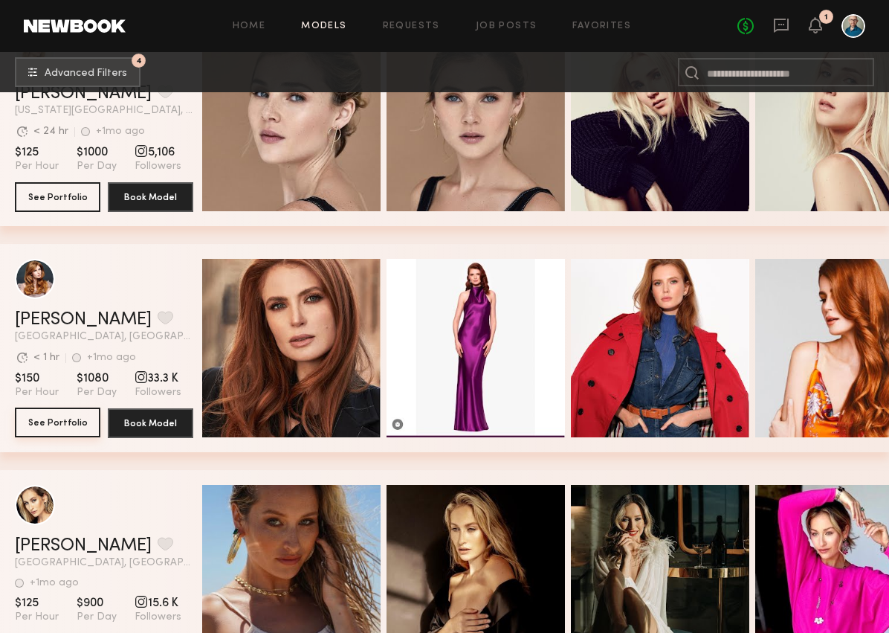
click at [59, 417] on button "See Portfolio" at bounding box center [57, 422] width 85 height 30
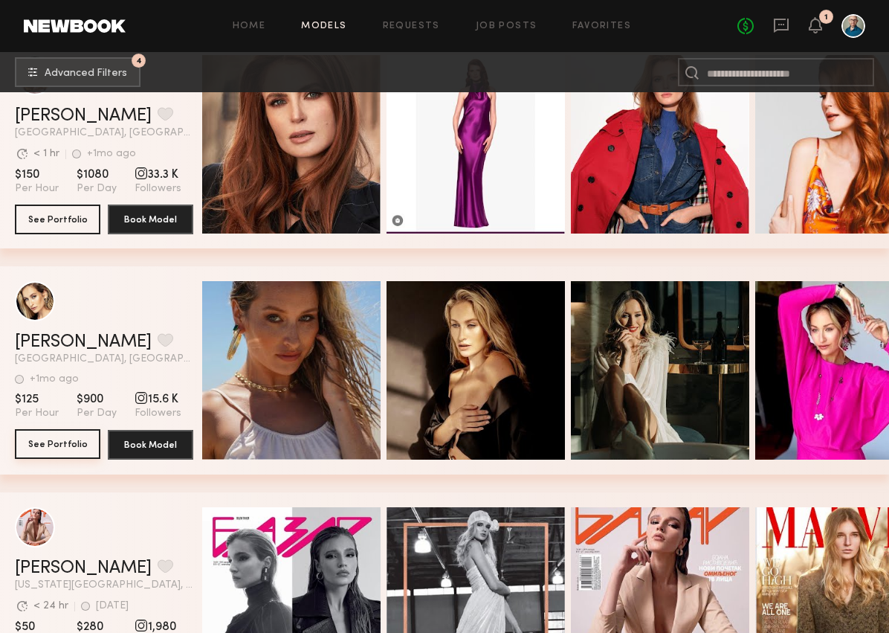
click at [71, 442] on button "See Portfolio" at bounding box center [57, 444] width 85 height 30
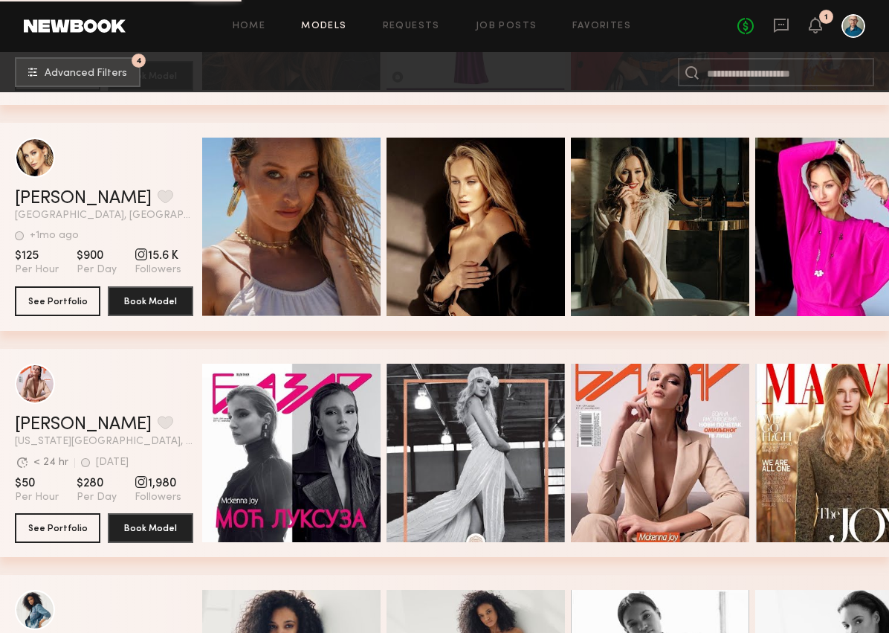
scroll to position [7364, 0]
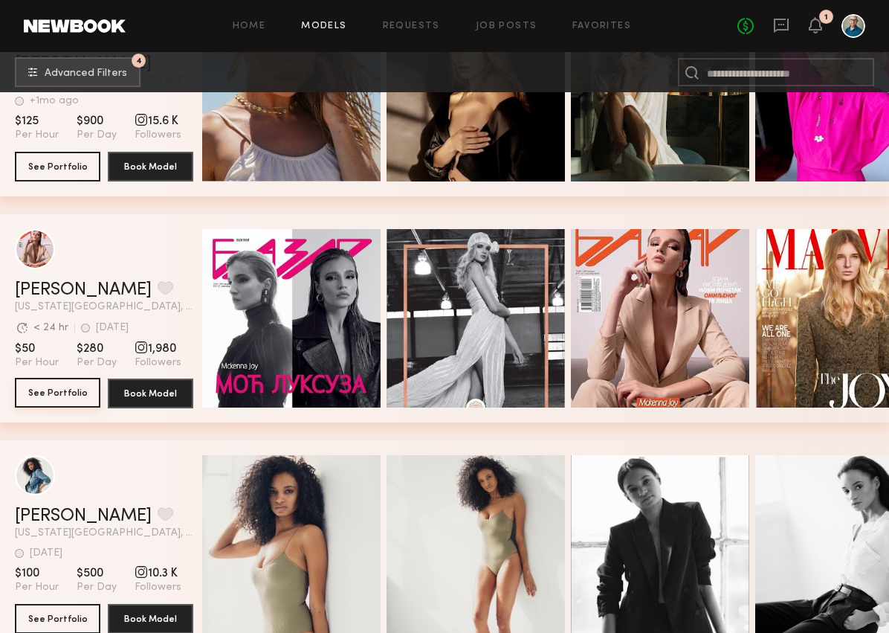
click at [50, 392] on button "See Portfolio" at bounding box center [57, 393] width 85 height 30
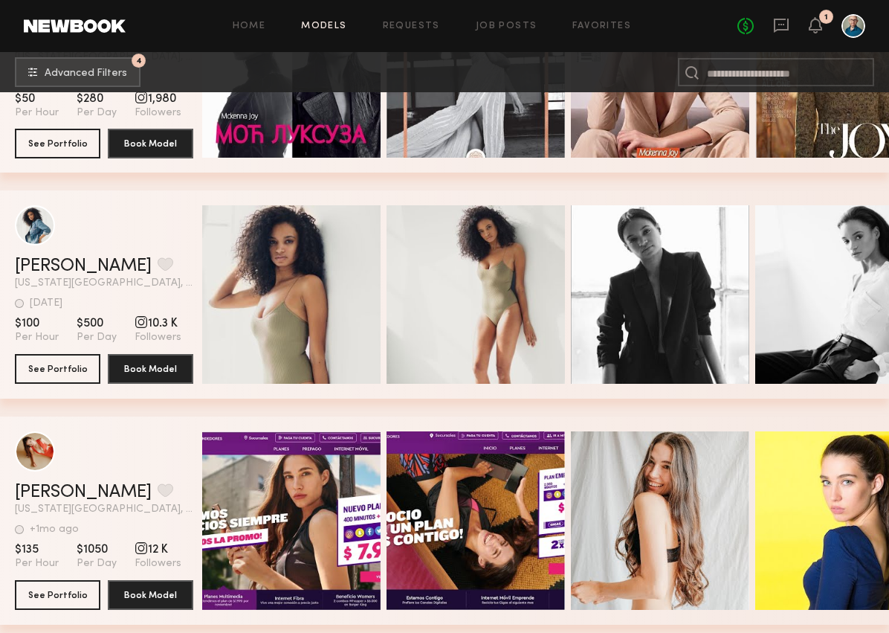
scroll to position [7634, 0]
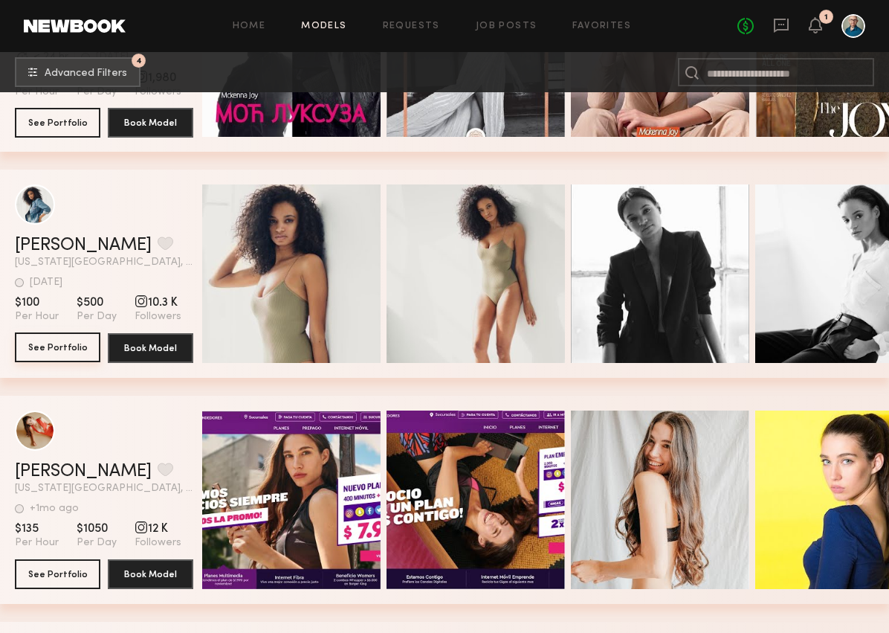
click at [75, 342] on button "See Portfolio" at bounding box center [57, 347] width 85 height 30
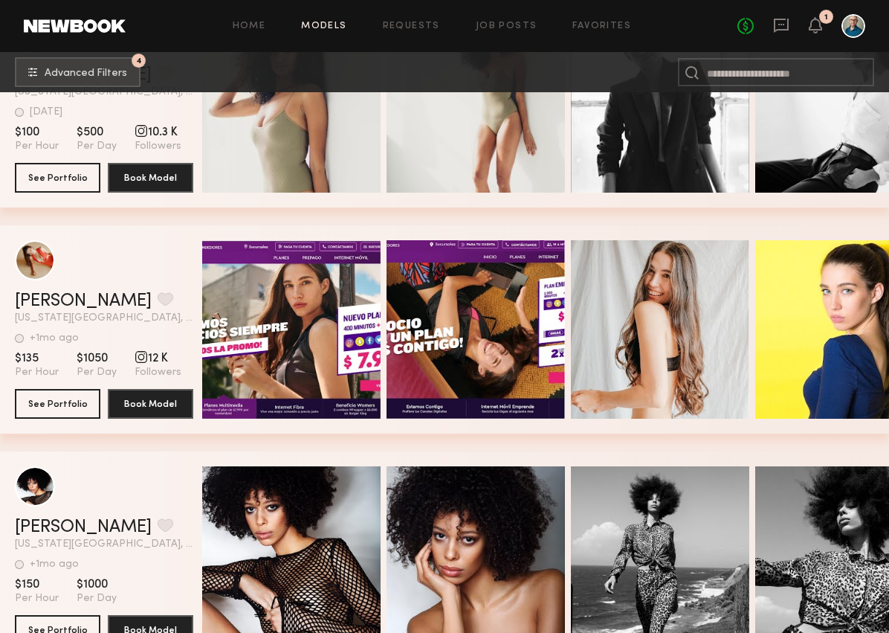
scroll to position [7855, 0]
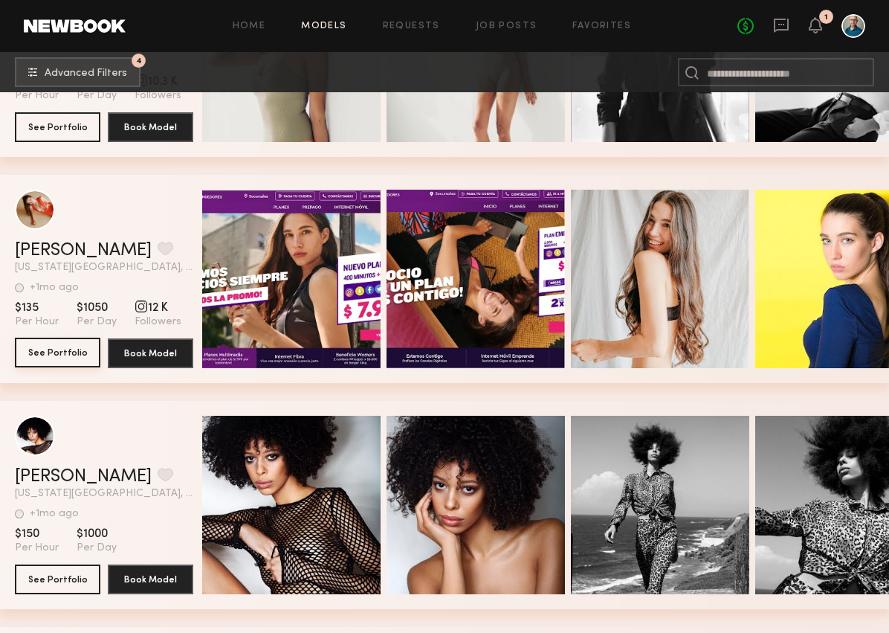
click at [69, 356] on button "See Portfolio" at bounding box center [57, 352] width 85 height 30
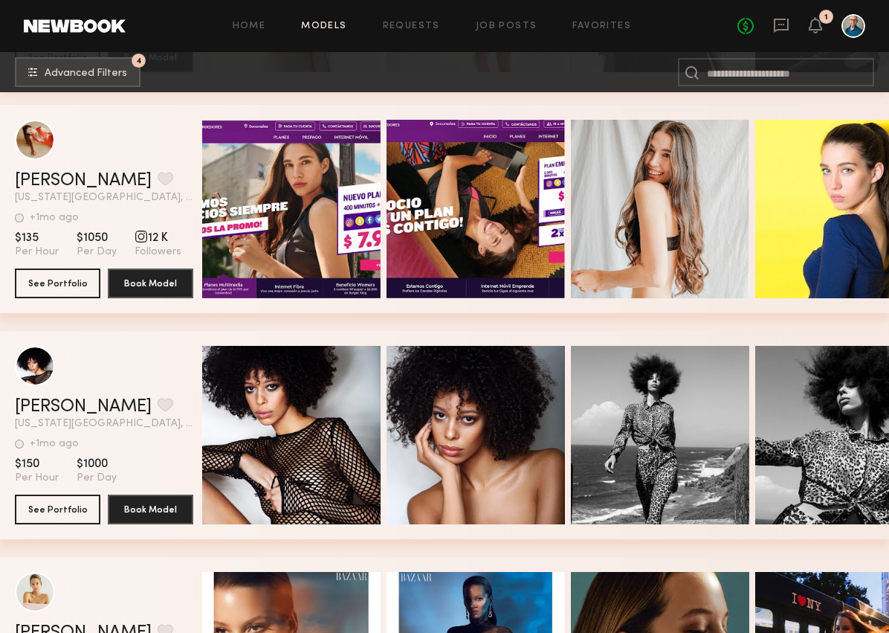
scroll to position [7961, 0]
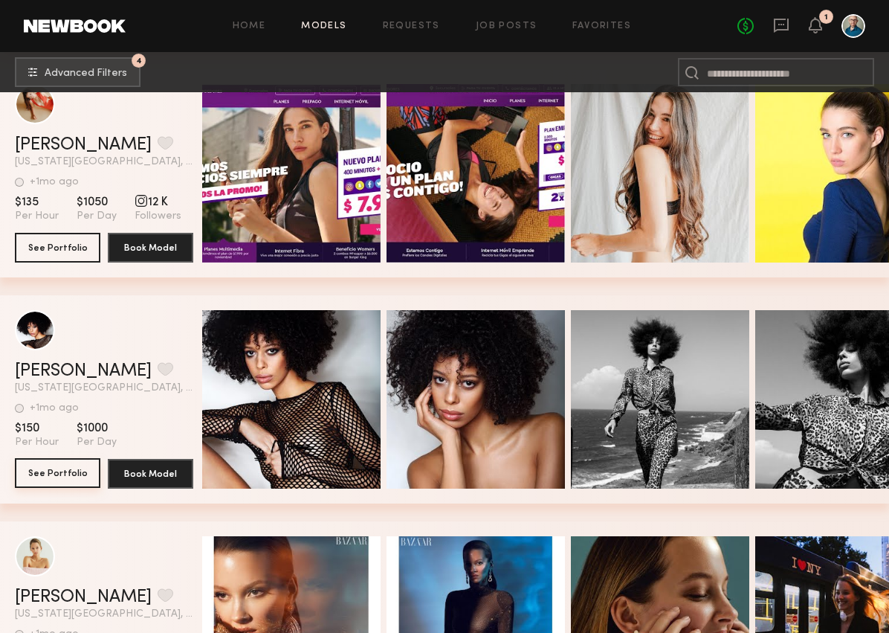
click at [62, 475] on button "See Portfolio" at bounding box center [57, 473] width 85 height 30
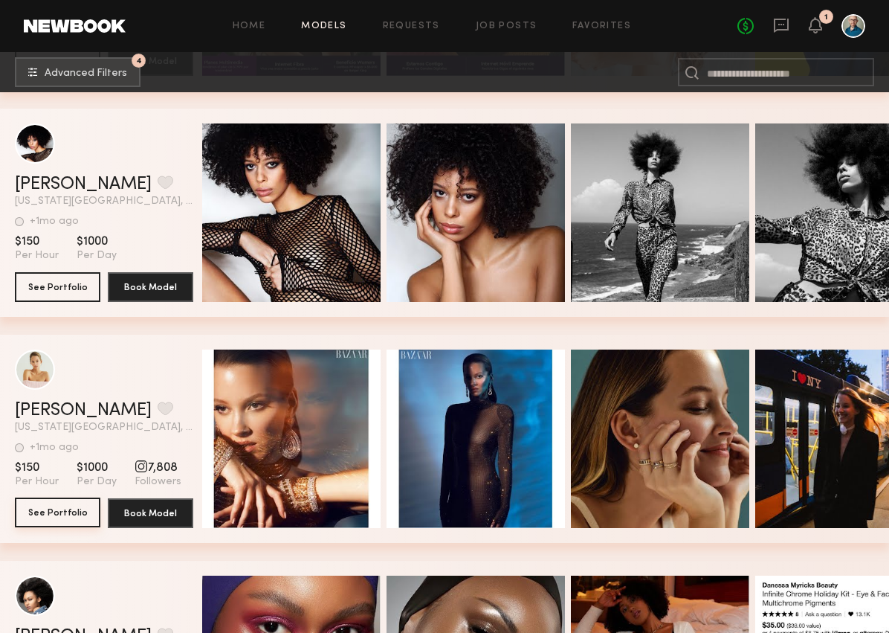
click at [56, 510] on button "See Portfolio" at bounding box center [57, 512] width 85 height 30
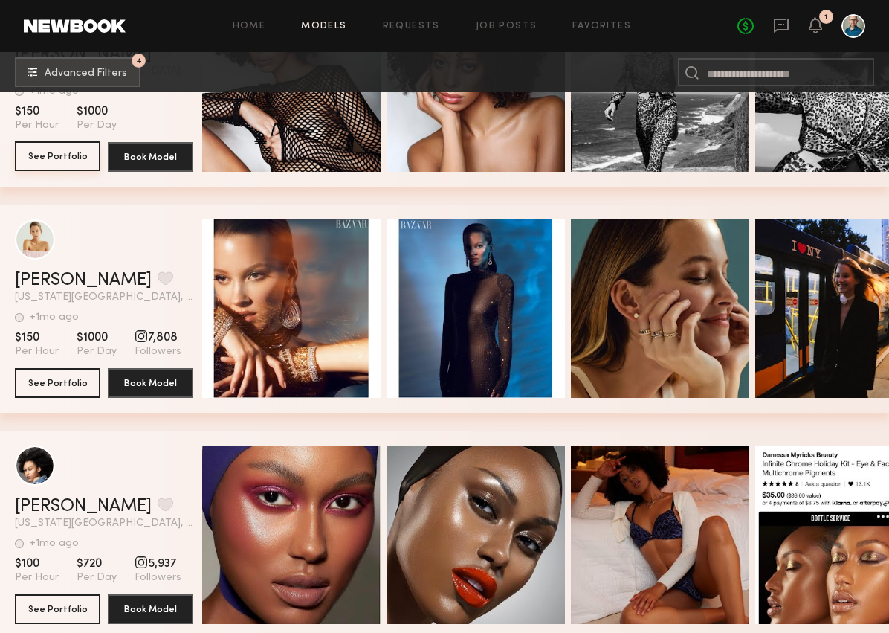
scroll to position [8391, 0]
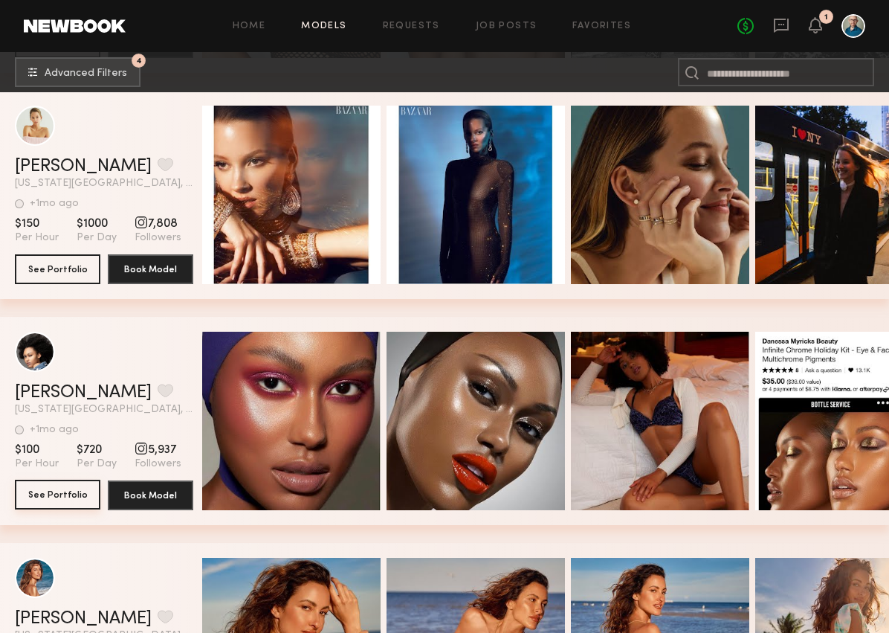
click at [57, 497] on button "See Portfolio" at bounding box center [57, 494] width 85 height 30
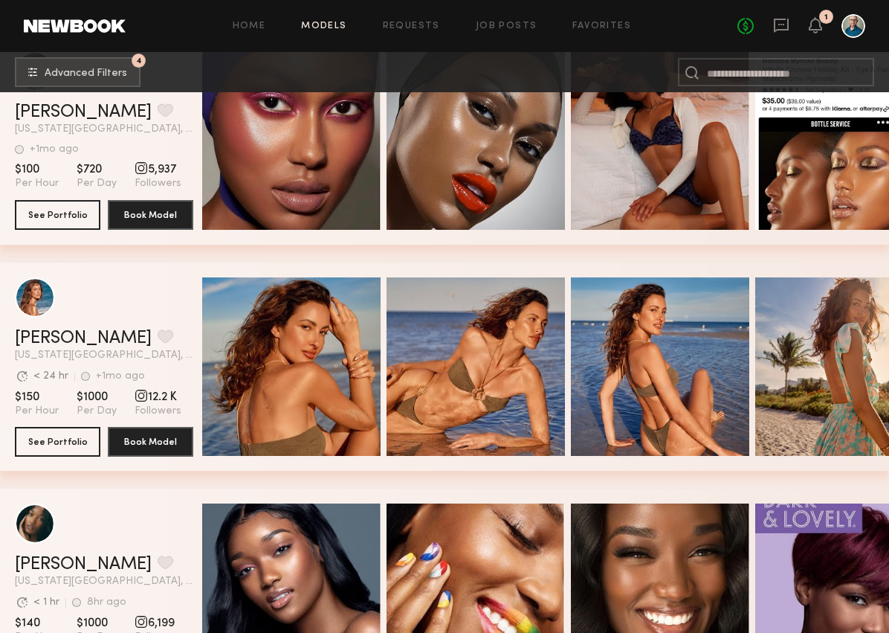
scroll to position [8748, 0]
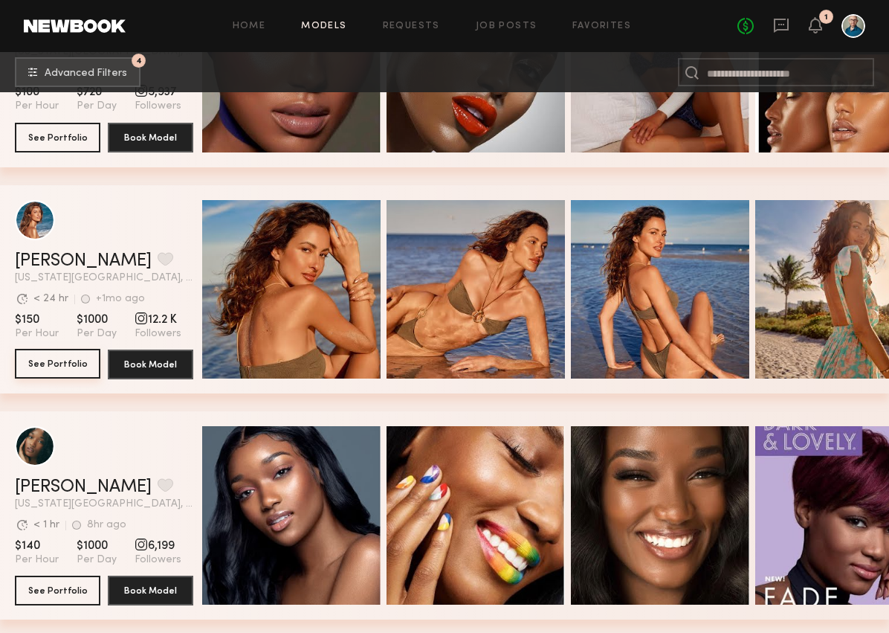
click at [73, 359] on button "See Portfolio" at bounding box center [57, 364] width 85 height 30
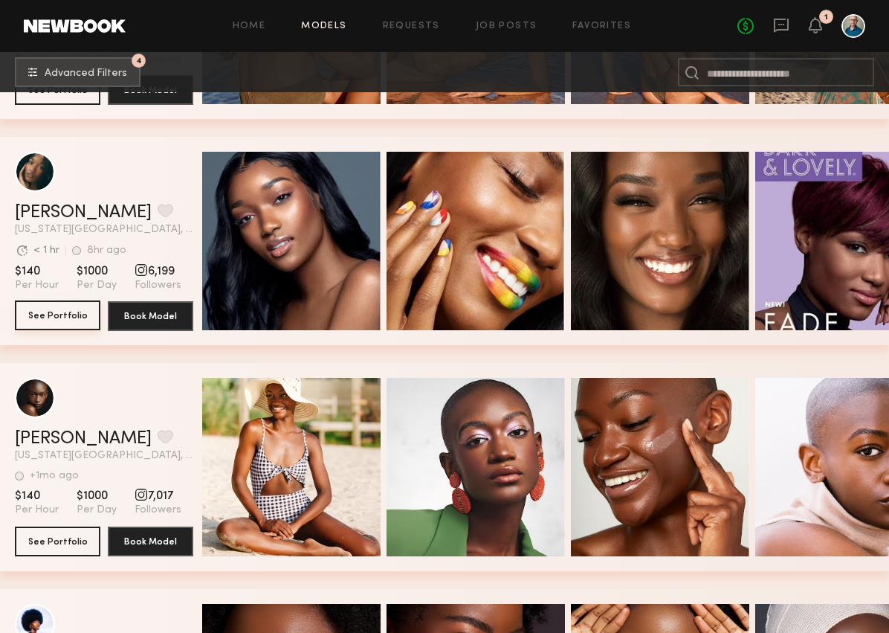
click at [58, 310] on button "See Portfolio" at bounding box center [57, 315] width 85 height 30
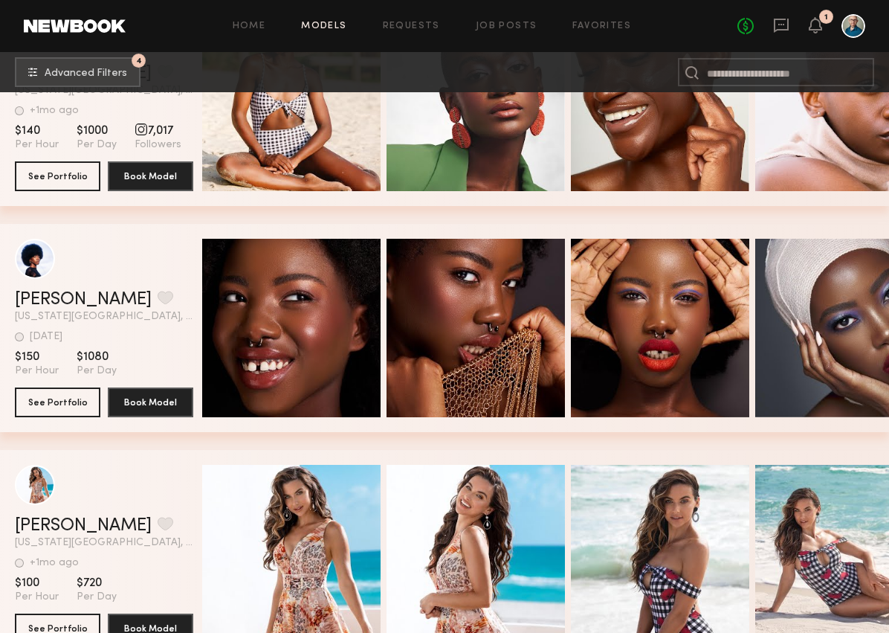
scroll to position [9593, 0]
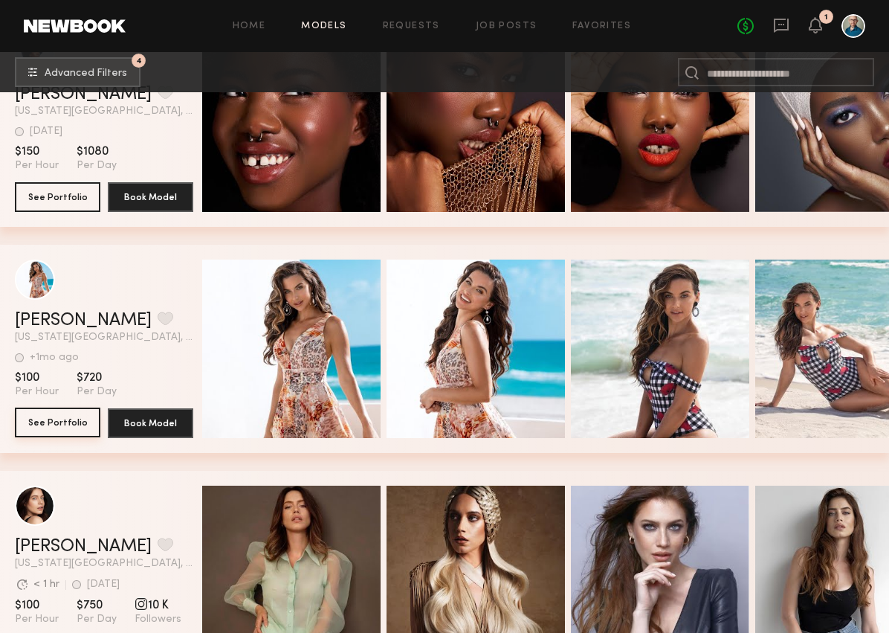
click at [79, 424] on button "See Portfolio" at bounding box center [57, 422] width 85 height 30
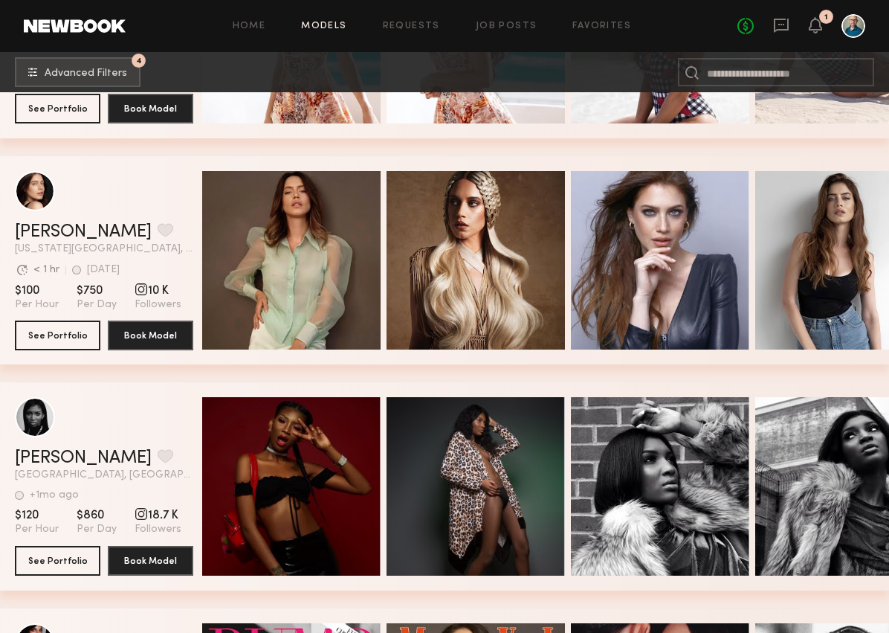
scroll to position [9922, 0]
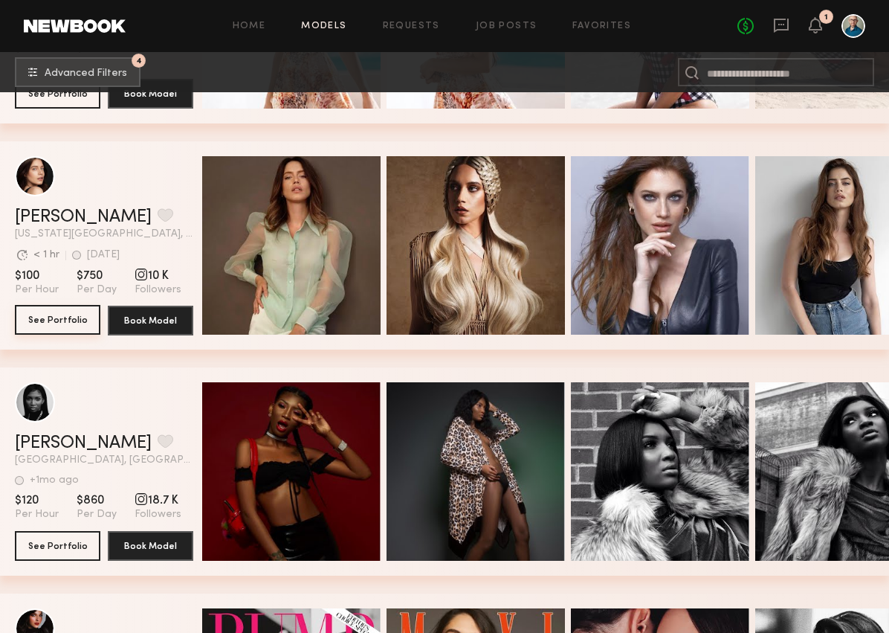
click at [71, 316] on button "See Portfolio" at bounding box center [57, 320] width 85 height 30
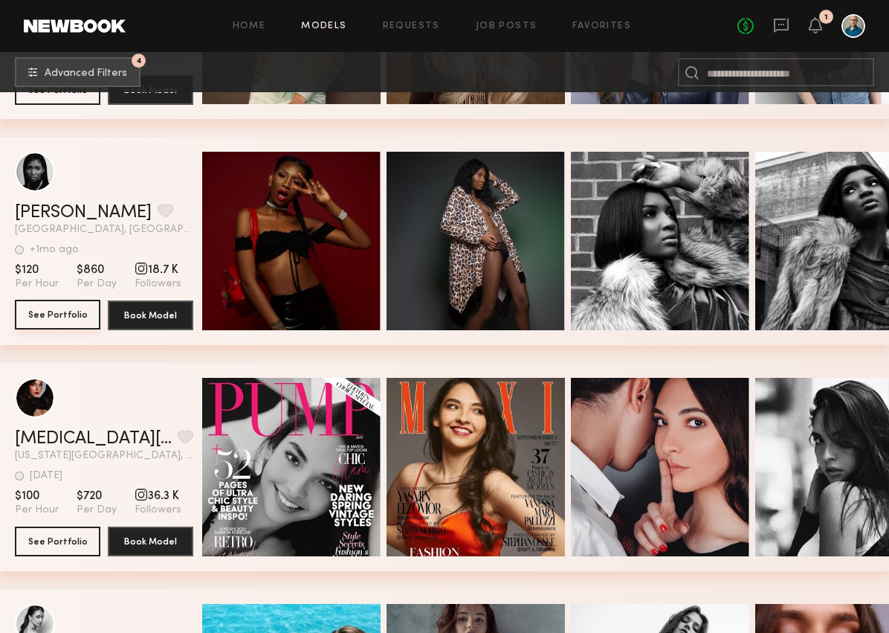
click at [73, 308] on button "See Portfolio" at bounding box center [57, 315] width 85 height 30
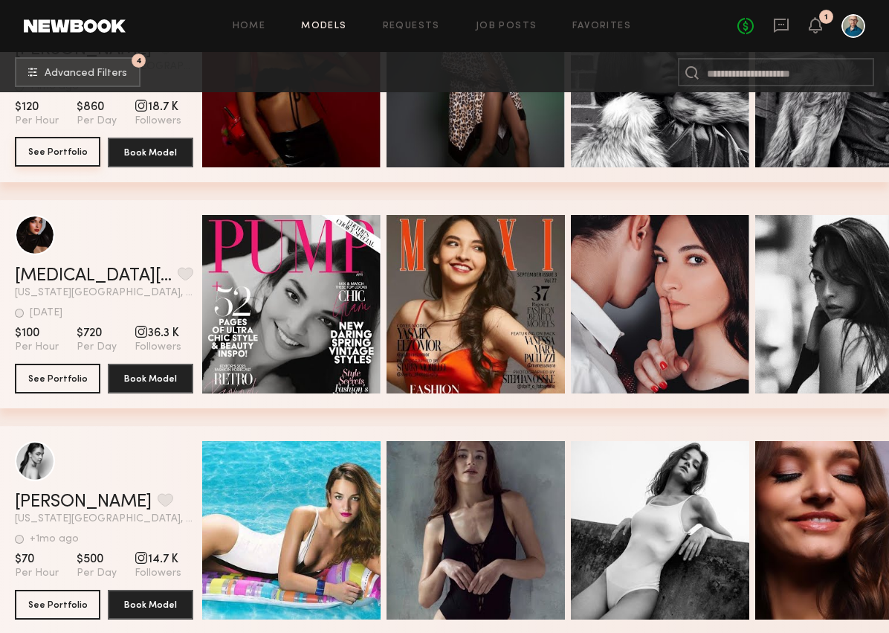
scroll to position [10400, 0]
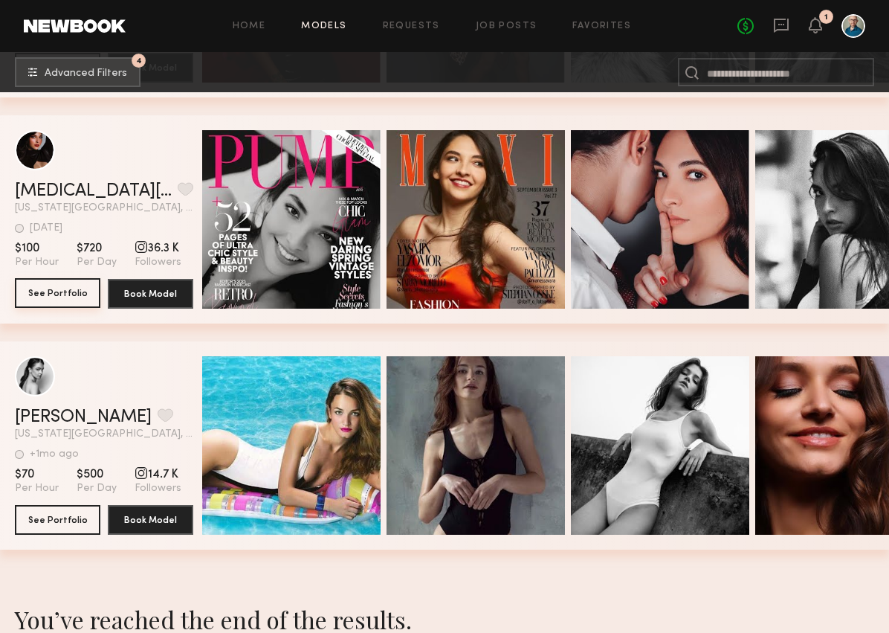
click at [74, 297] on button "See Portfolio" at bounding box center [57, 293] width 85 height 30
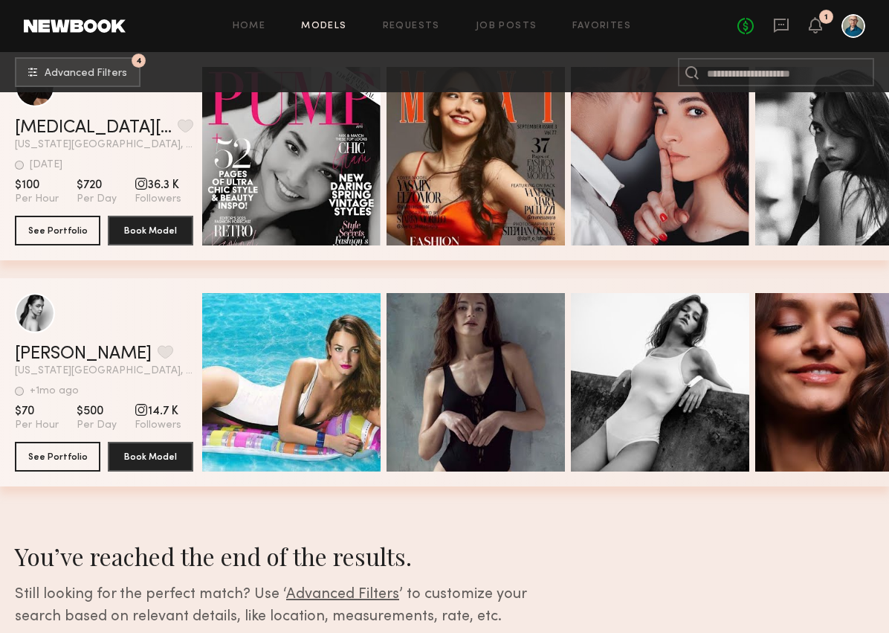
scroll to position [10522, 0]
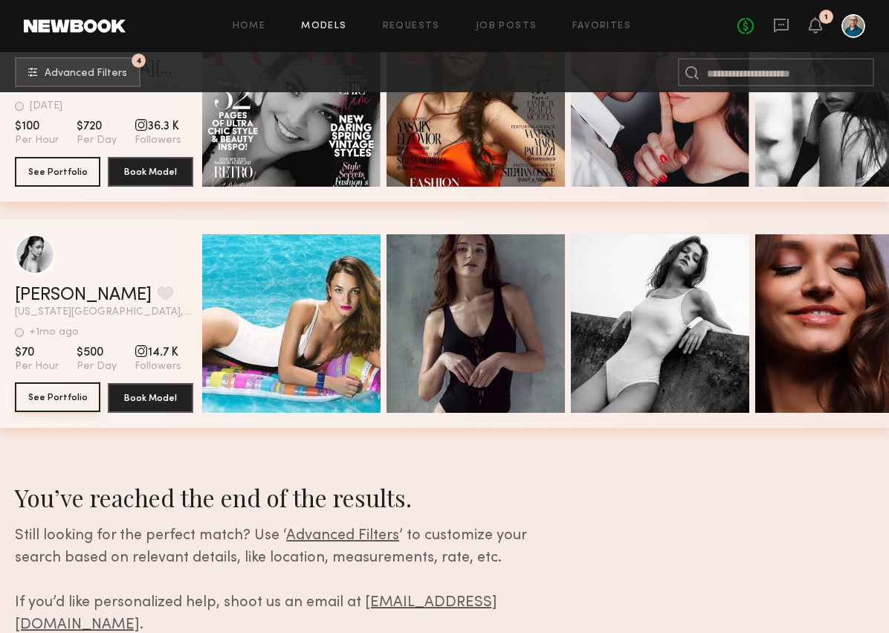
click at [65, 394] on button "See Portfolio" at bounding box center [57, 397] width 85 height 30
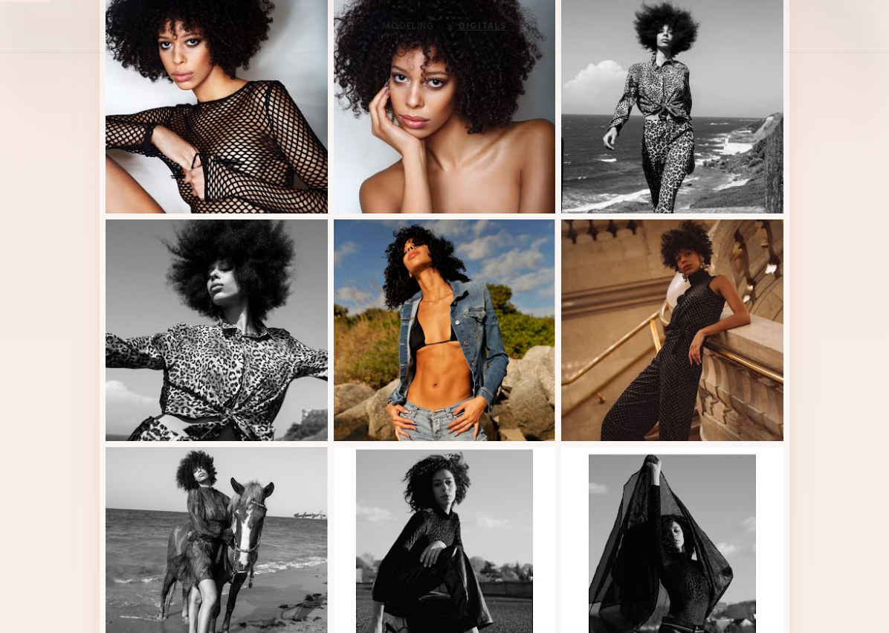
scroll to position [120, 0]
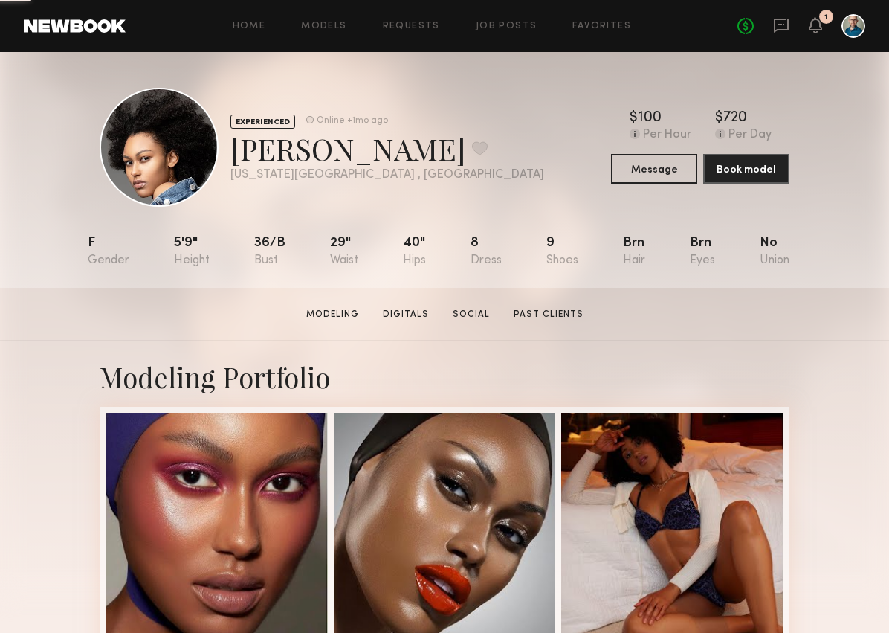
click at [399, 315] on link "Digitals" at bounding box center [406, 314] width 58 height 13
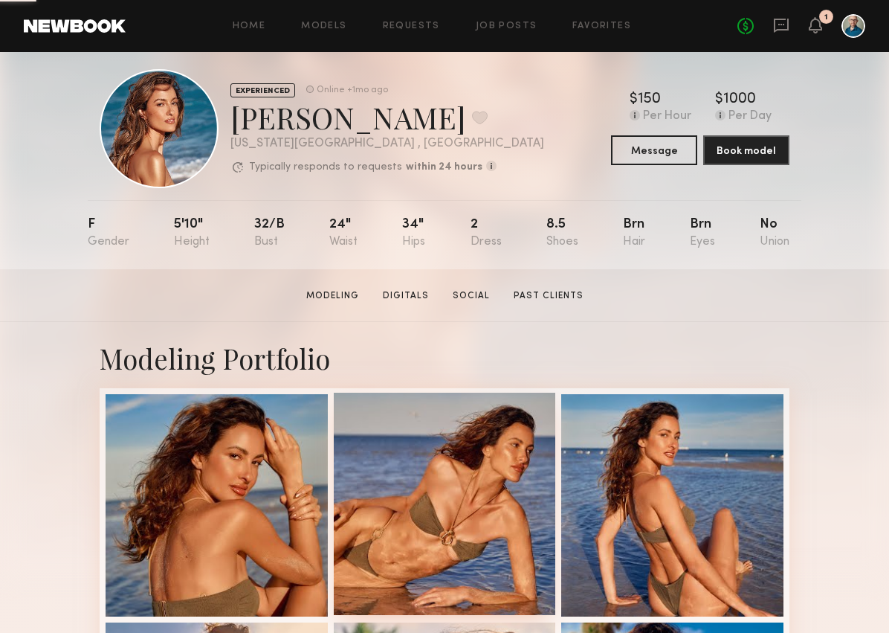
scroll to position [15, 0]
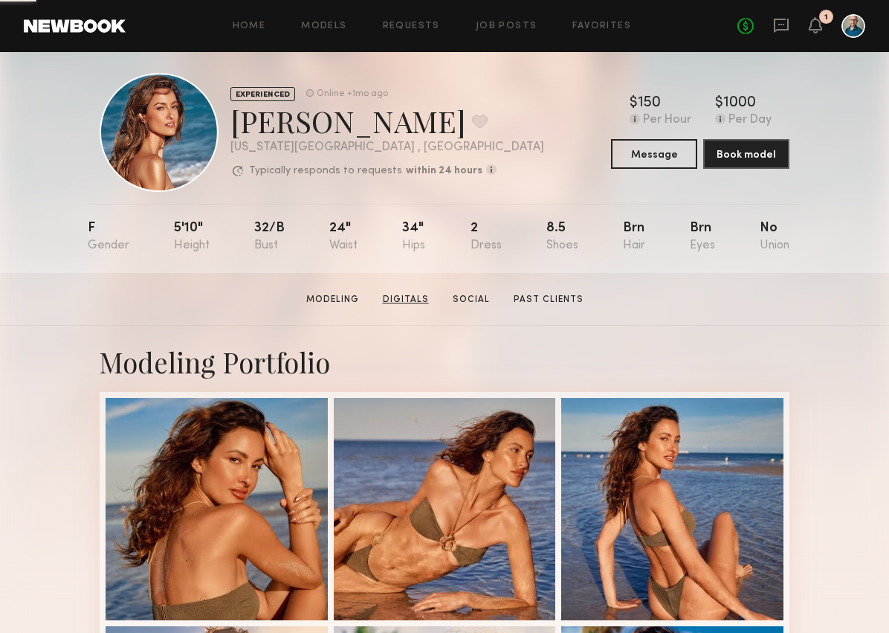
click at [409, 300] on link "Digitals" at bounding box center [406, 299] width 58 height 13
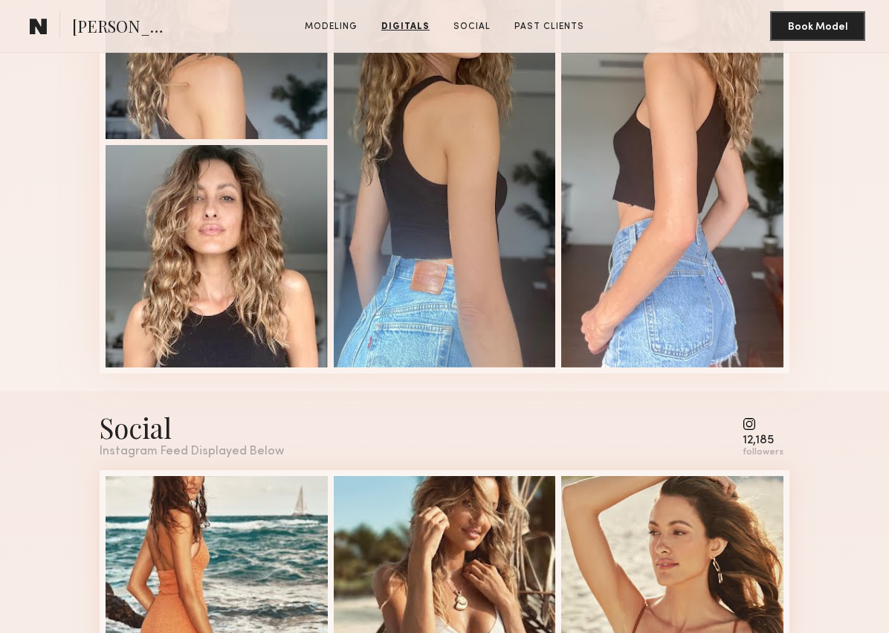
scroll to position [1433, 0]
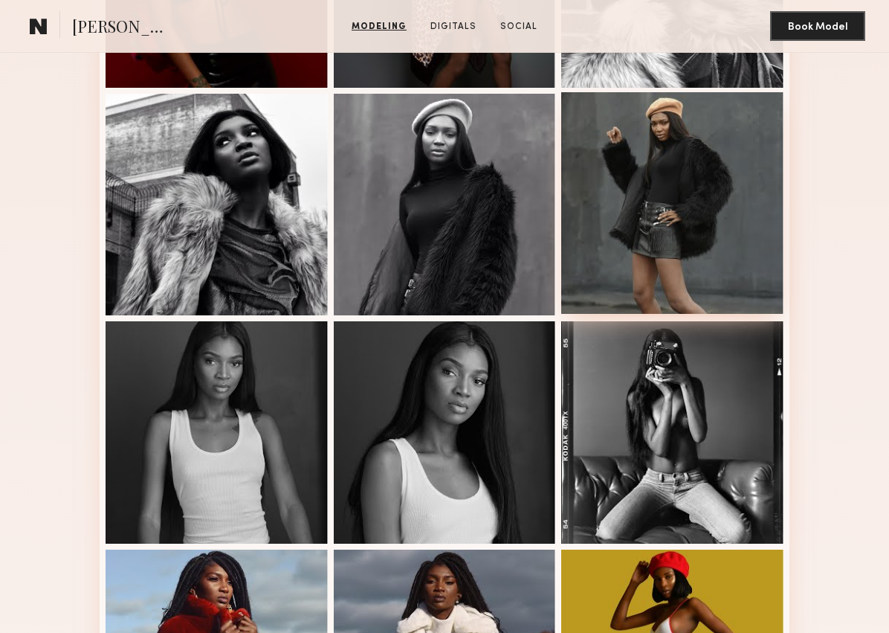
scroll to position [797, 0]
